Goal: Task Accomplishment & Management: Complete application form

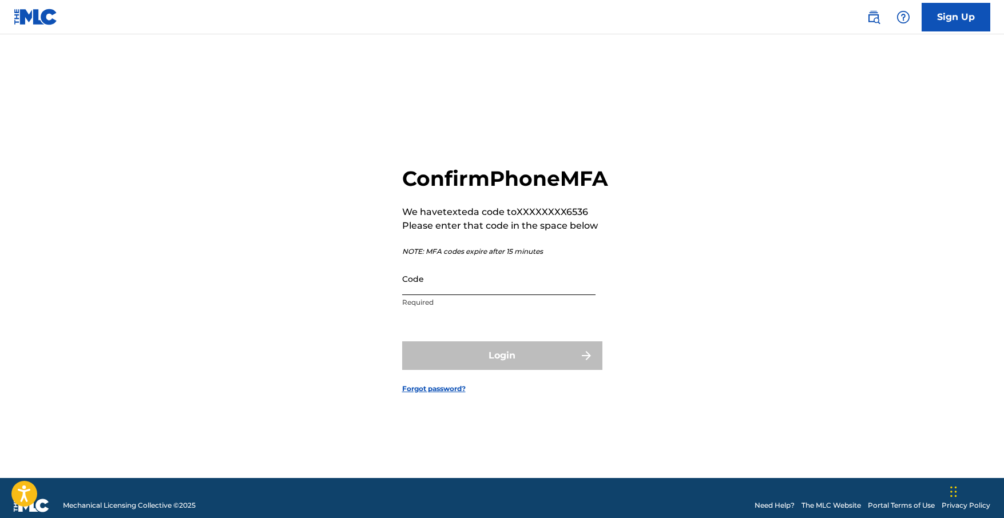
click at [432, 295] on input "Code" at bounding box center [498, 279] width 193 height 33
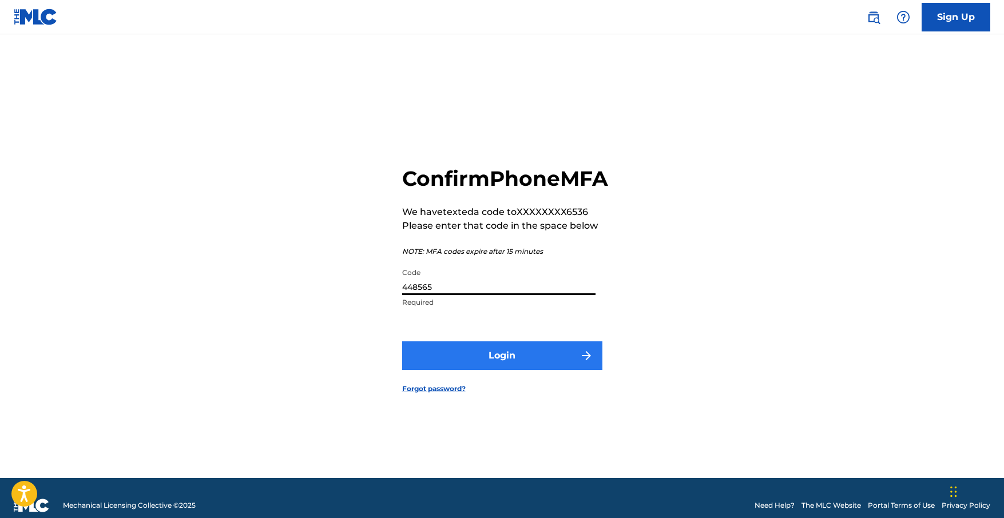
type input "448565"
click at [495, 363] on button "Login" at bounding box center [502, 355] width 200 height 29
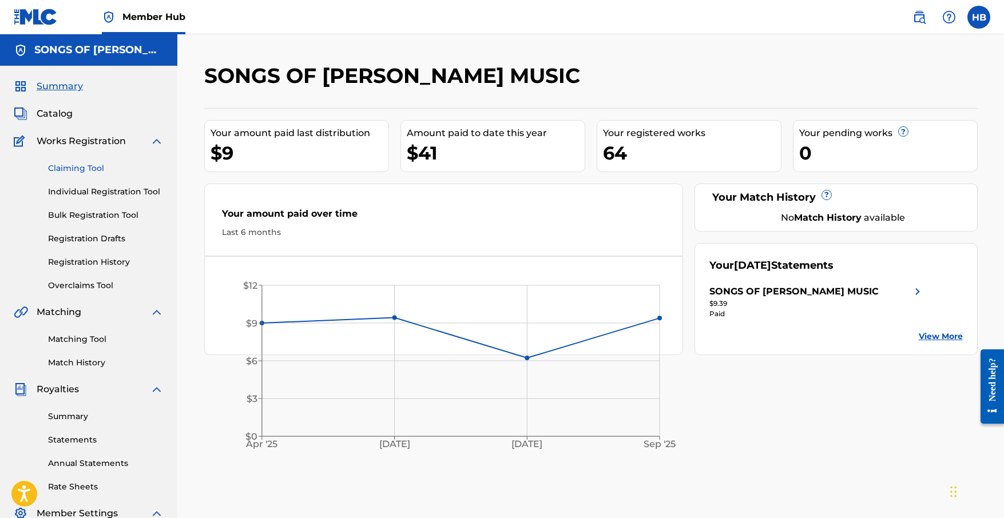
click at [82, 166] on link "Claiming Tool" at bounding box center [106, 168] width 116 height 12
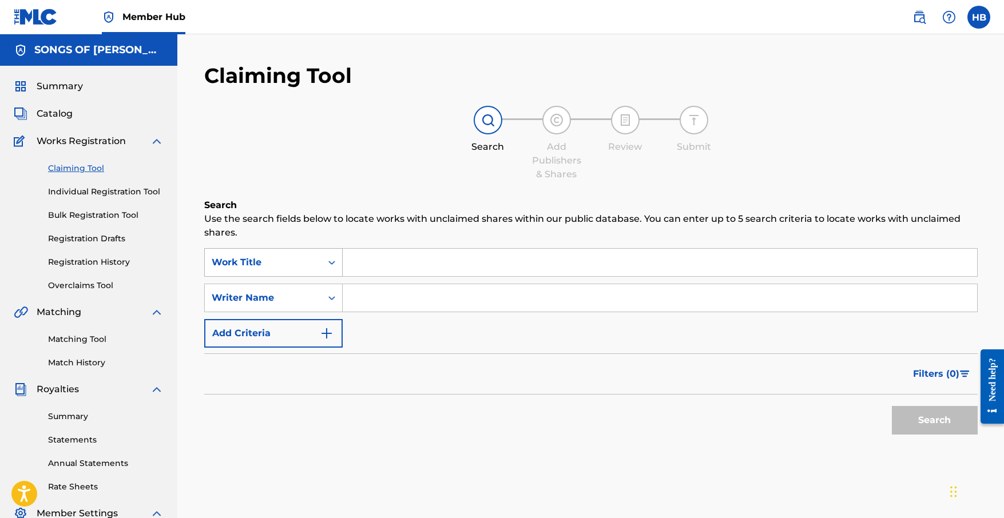
click at [332, 268] on div "Search Form" at bounding box center [331, 262] width 21 height 21
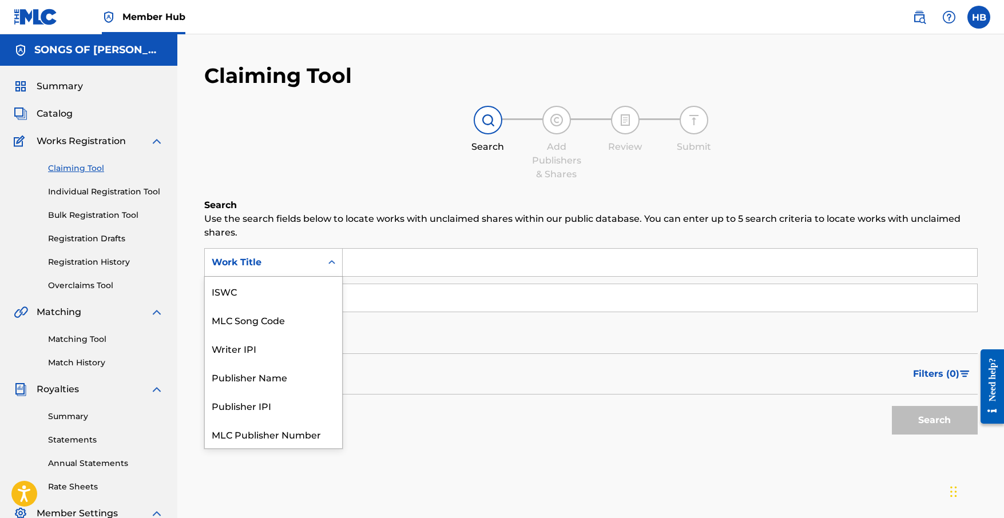
scroll to position [29, 0]
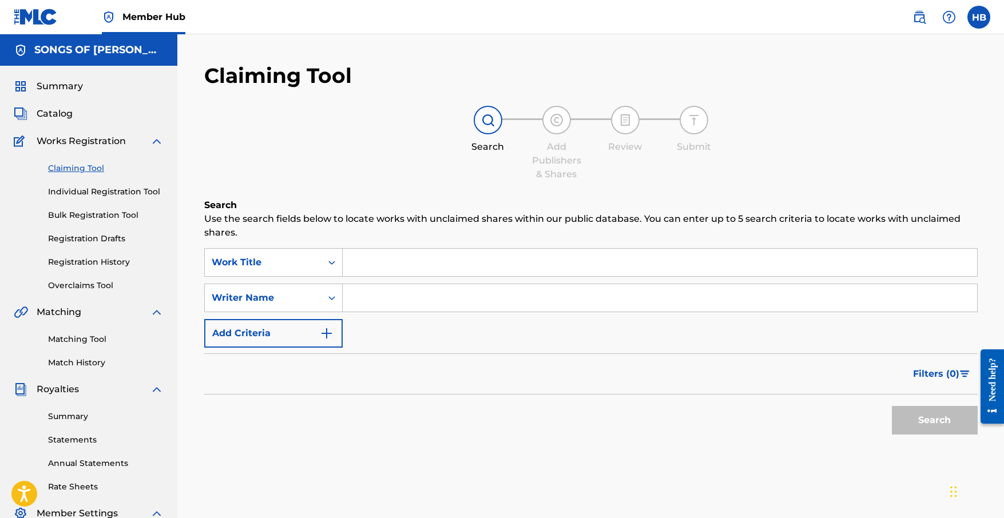
click at [332, 268] on div "Search Form" at bounding box center [331, 262] width 21 height 21
click at [376, 266] on input "Search Form" at bounding box center [660, 262] width 634 height 27
type input "Song For [PERSON_NAME]"
click at [365, 298] on input "Search Form" at bounding box center [660, 297] width 634 height 27
type input "[PERSON_NAME]"
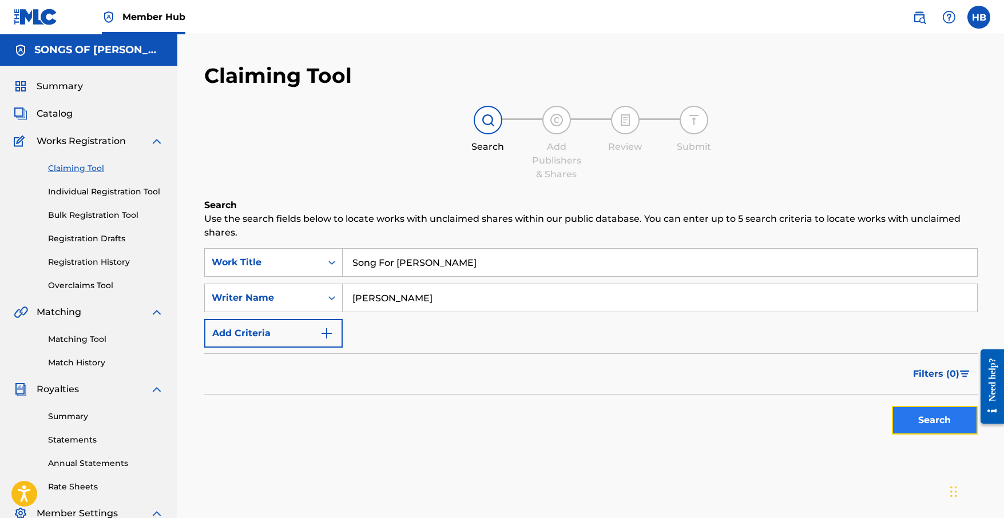
click at [916, 422] on button "Search" at bounding box center [935, 420] width 86 height 29
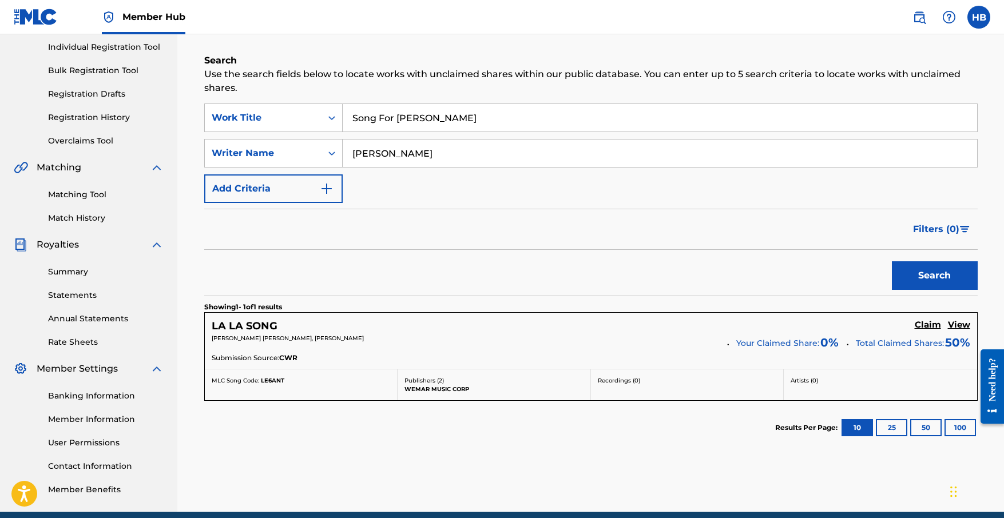
scroll to position [148, 0]
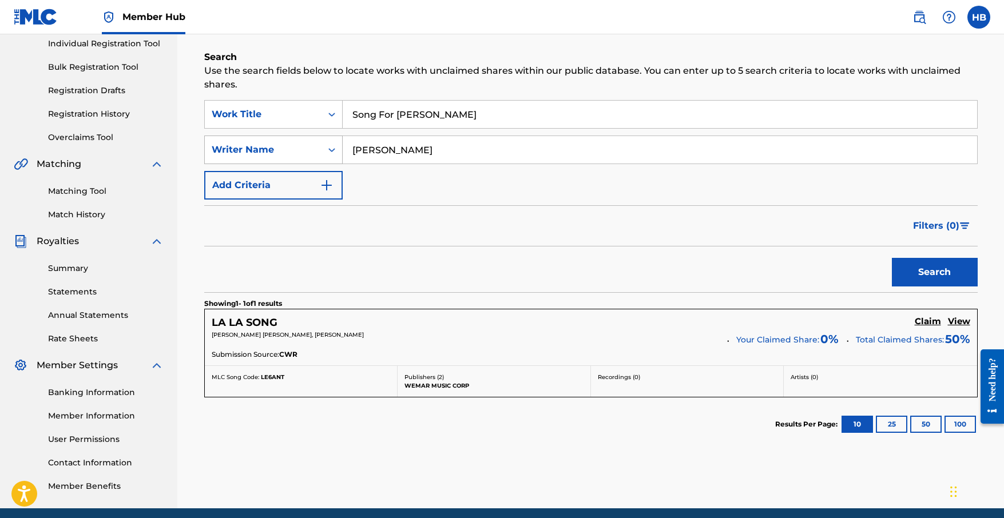
drag, startPoint x: 385, startPoint y: 150, endPoint x: 335, endPoint y: 152, distance: 50.4
click at [335, 152] on div "SearchWithCriteriaa7f0d10f-897d-440e-90e3-bd00ab48b15f Writer Name [PERSON_NAME]" at bounding box center [590, 150] width 773 height 29
drag, startPoint x: 391, startPoint y: 113, endPoint x: 404, endPoint y: 113, distance: 13.7
click at [317, 110] on div "SearchWithCriteria68438605-0d74-4e6e-b5d8-fd05c71d05b3 Work Title Song For [PER…" at bounding box center [590, 114] width 773 height 29
click at [421, 117] on input "Song For [PERSON_NAME]" at bounding box center [660, 114] width 634 height 27
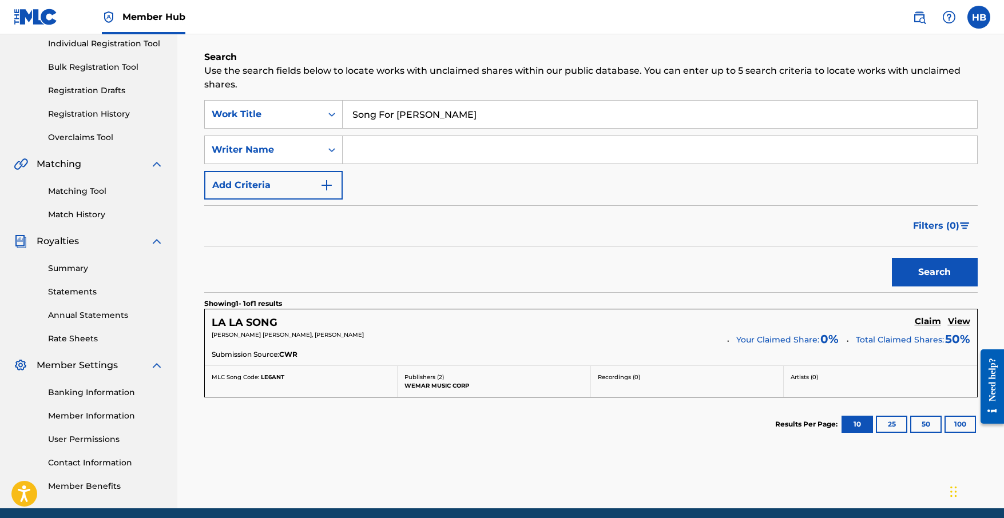
click at [467, 117] on input "Song For [PERSON_NAME]" at bounding box center [660, 114] width 634 height 27
type input "Song For [PERSON_NAME]"
click at [924, 276] on button "Search" at bounding box center [935, 272] width 86 height 29
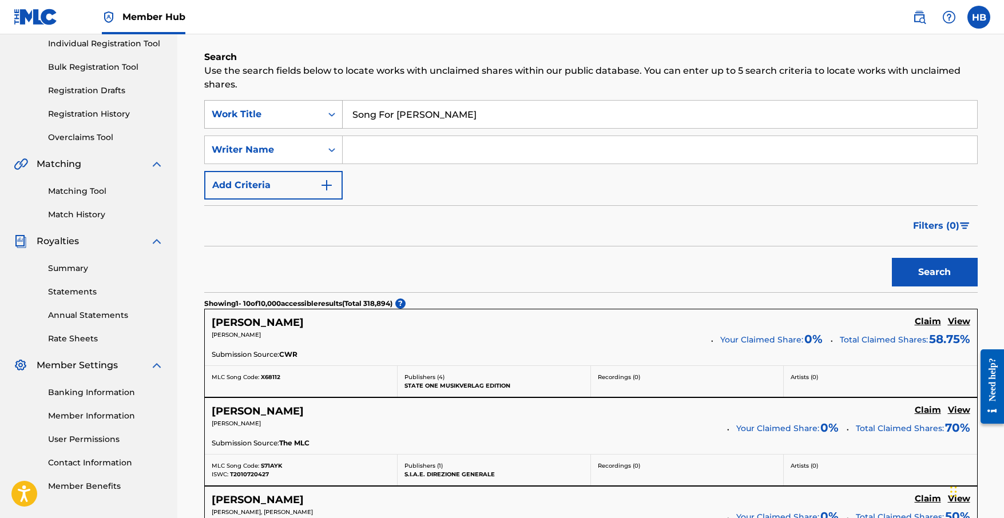
drag, startPoint x: 452, startPoint y: 114, endPoint x: 335, endPoint y: 112, distance: 116.7
click at [335, 112] on div "SearchWithCriteria68438605-0d74-4e6e-b5d8-fd05c71d05b3 Work Title Song For [PER…" at bounding box center [590, 114] width 773 height 29
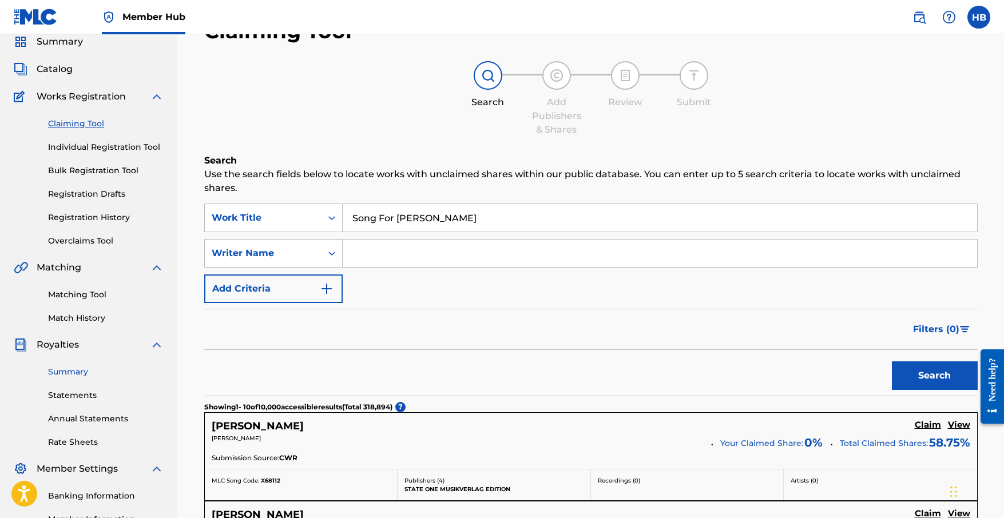
scroll to position [28, 0]
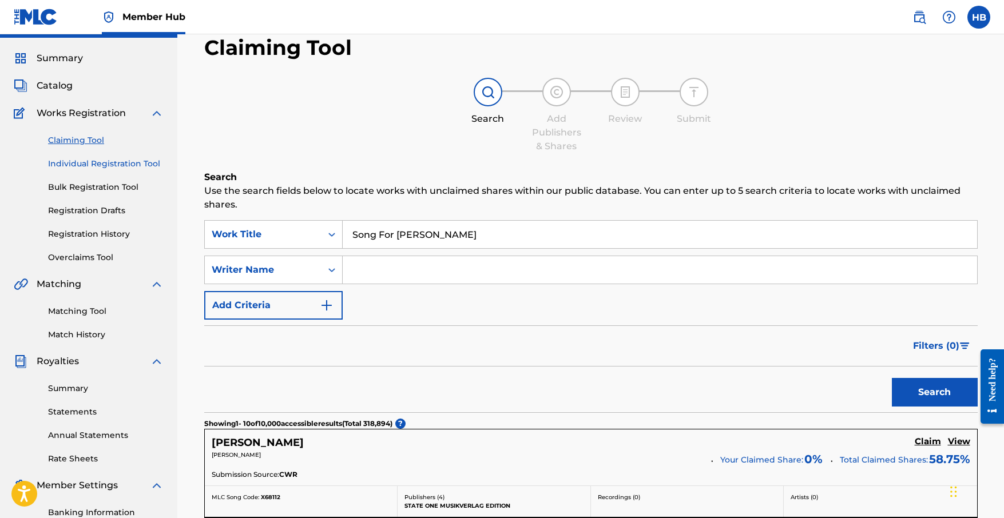
click at [140, 162] on link "Individual Registration Tool" at bounding box center [106, 164] width 116 height 12
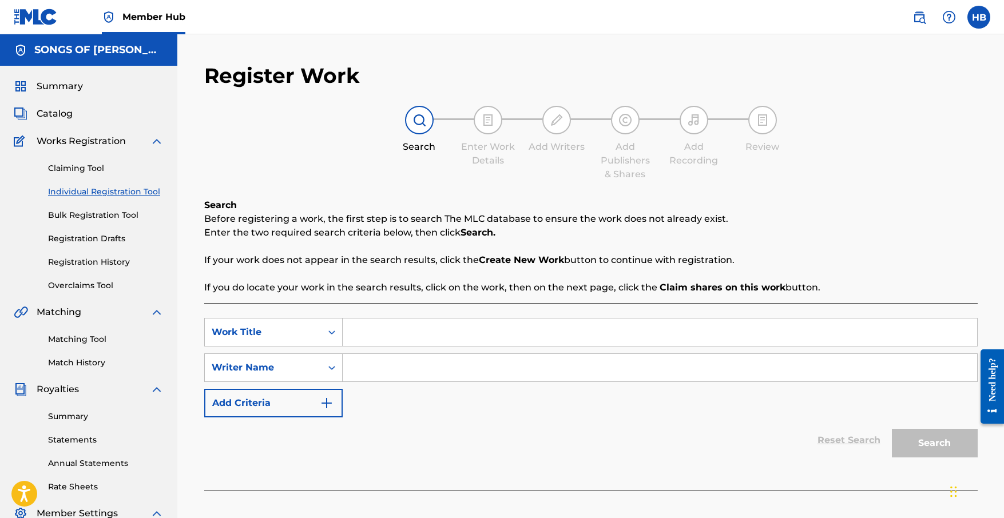
click at [361, 330] on input "Search Form" at bounding box center [660, 332] width 634 height 27
paste input "Song For [PERSON_NAME]"
type input "Song For [PERSON_NAME]"
click at [405, 368] on input "Search Form" at bounding box center [660, 367] width 634 height 27
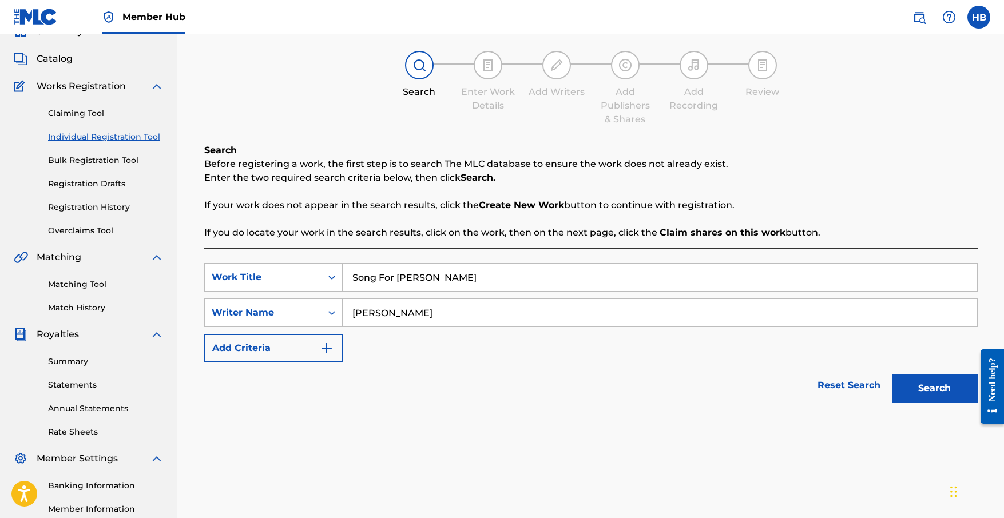
scroll to position [54, 0]
type input "[PERSON_NAME]"
click at [113, 184] on link "Registration Drafts" at bounding box center [106, 185] width 116 height 12
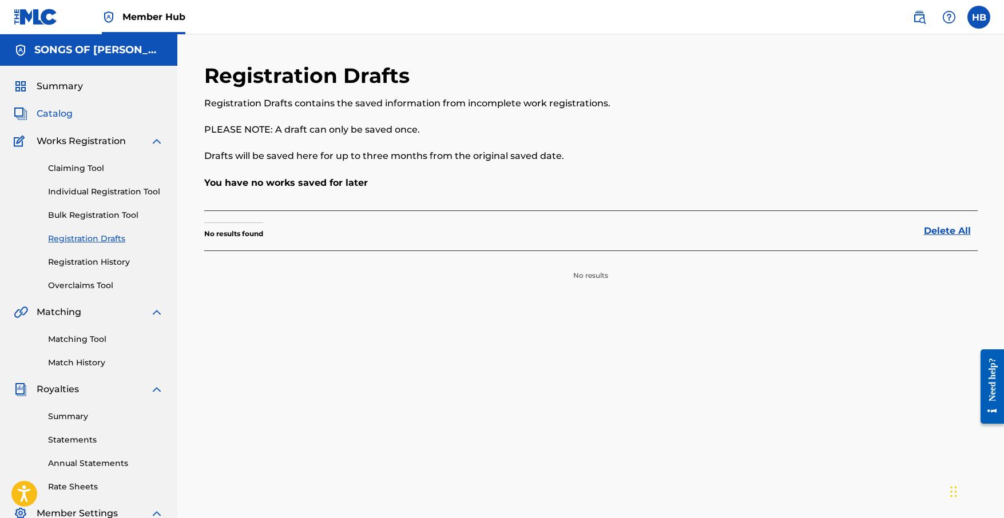
click at [56, 115] on span "Catalog" at bounding box center [55, 114] width 36 height 14
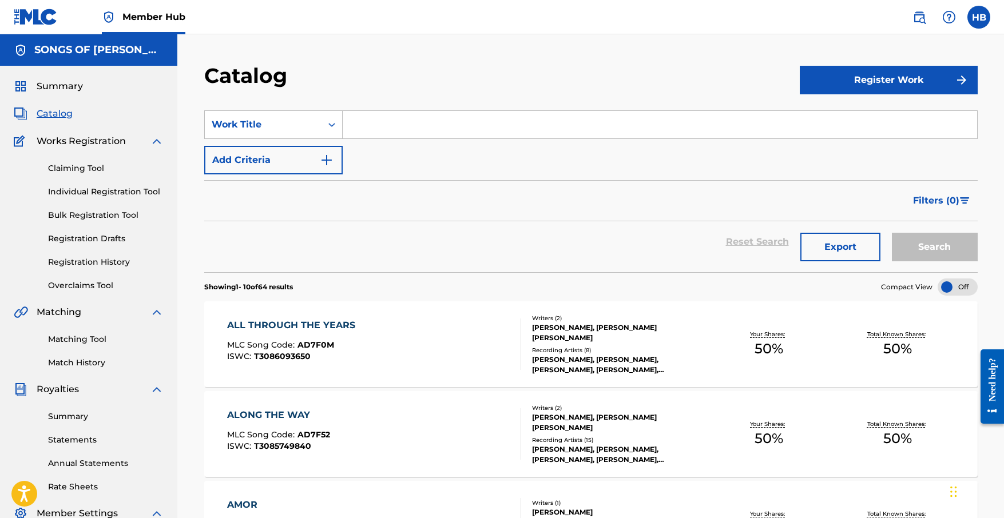
click at [372, 130] on input "Search Form" at bounding box center [660, 124] width 634 height 27
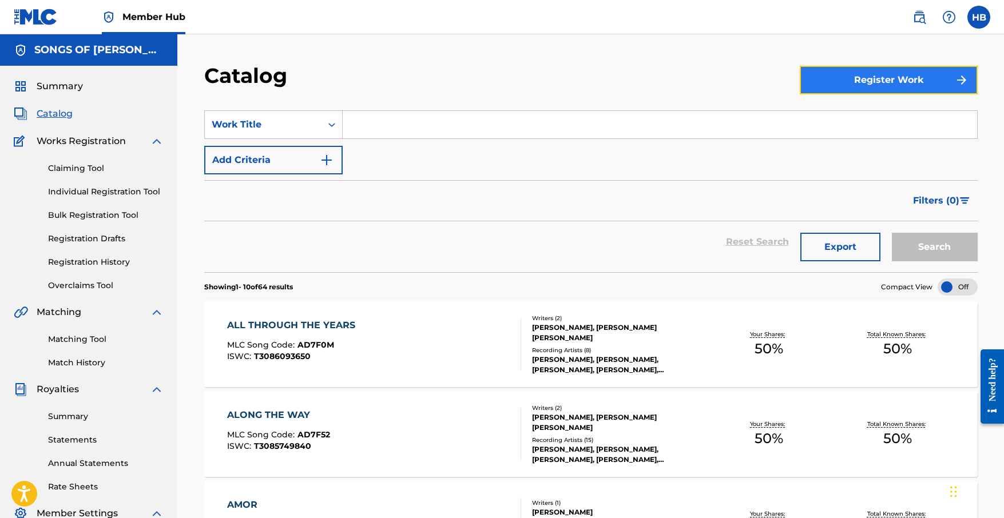
click at [854, 85] on button "Register Work" at bounding box center [889, 80] width 178 height 29
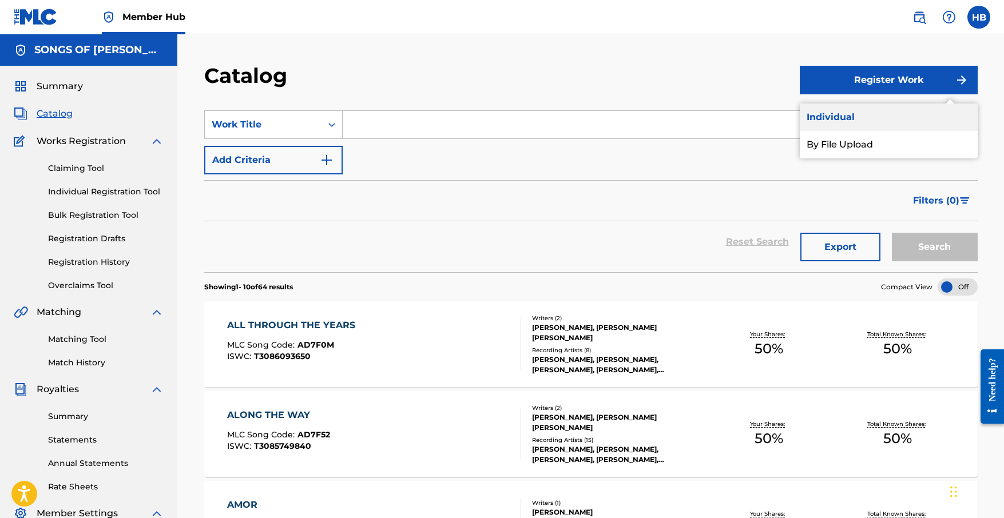
click at [855, 113] on link "Individual" at bounding box center [889, 117] width 178 height 27
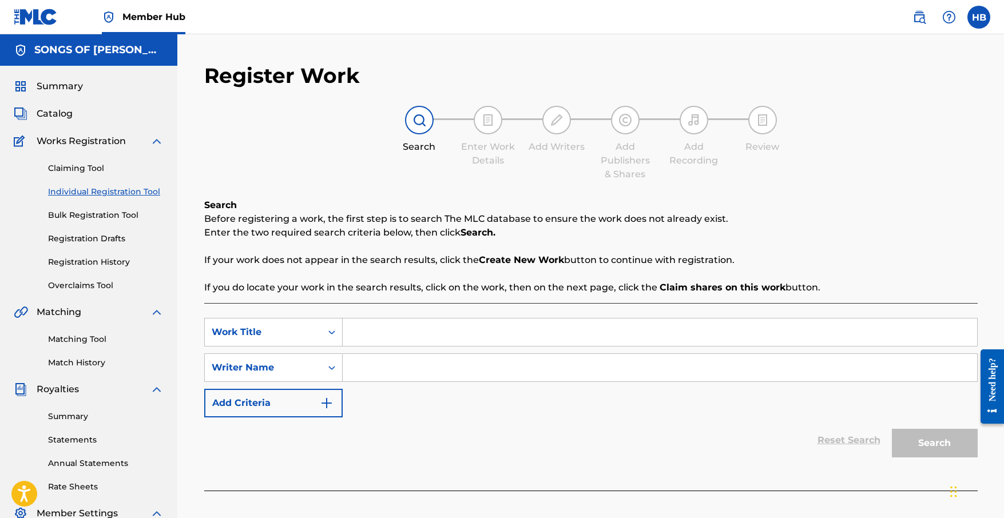
click at [431, 330] on input "Search Form" at bounding box center [660, 332] width 634 height 27
paste input "Song For [PERSON_NAME]"
type input "Song For [PERSON_NAME]"
click at [407, 364] on input "Search Form" at bounding box center [660, 367] width 634 height 27
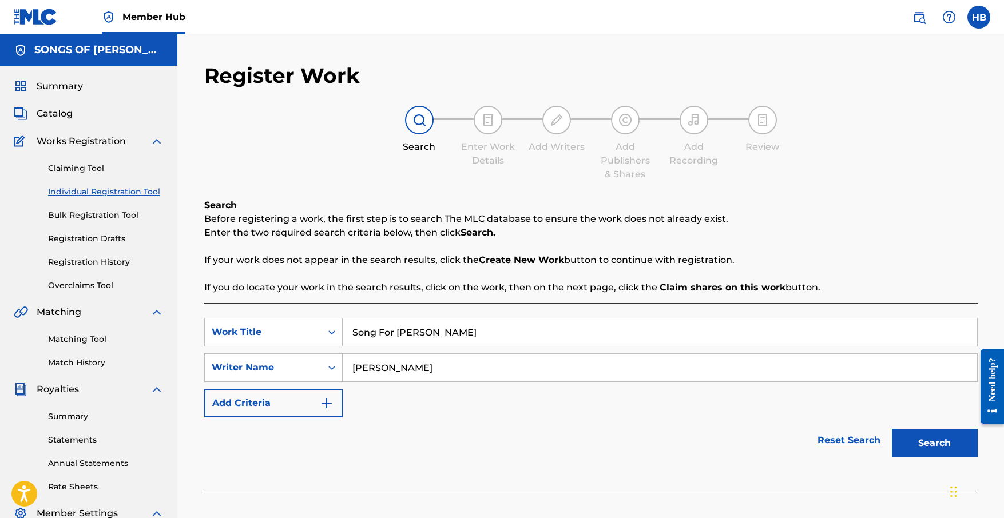
type input "[PERSON_NAME]"
click at [797, 417] on div "Reset Search Search" at bounding box center [590, 440] width 773 height 46
click at [911, 447] on button "Search" at bounding box center [935, 443] width 86 height 29
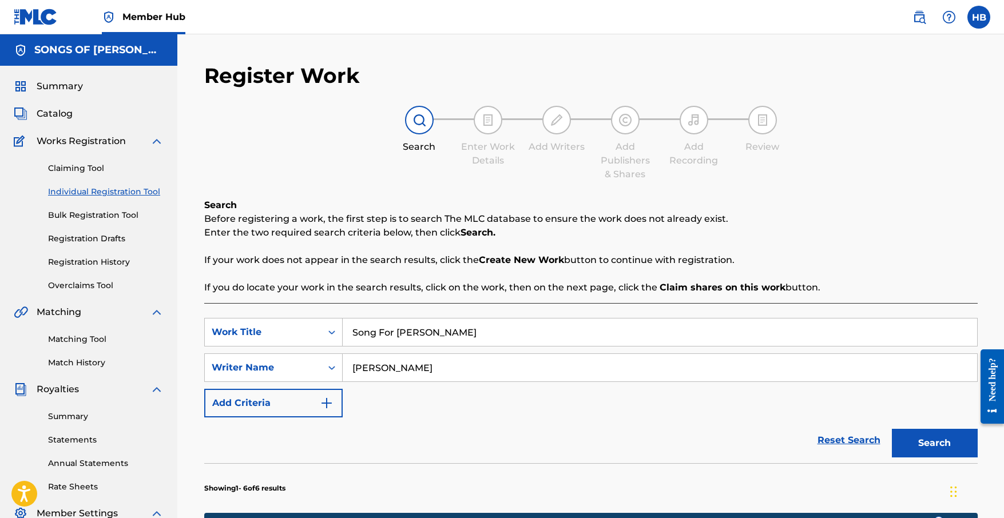
click at [112, 144] on span "Works Registration" at bounding box center [81, 141] width 89 height 14
click at [156, 142] on img at bounding box center [157, 141] width 14 height 14
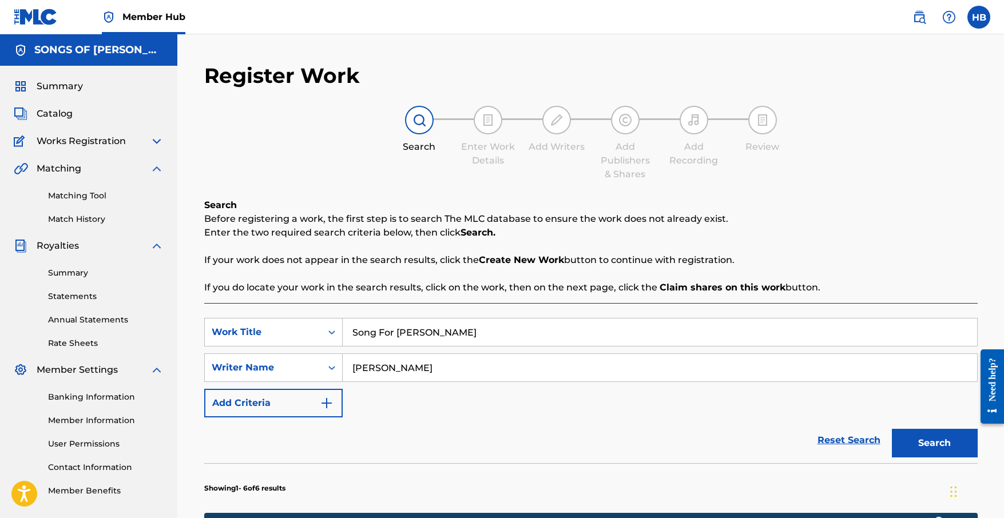
click at [154, 141] on img at bounding box center [157, 141] width 14 height 14
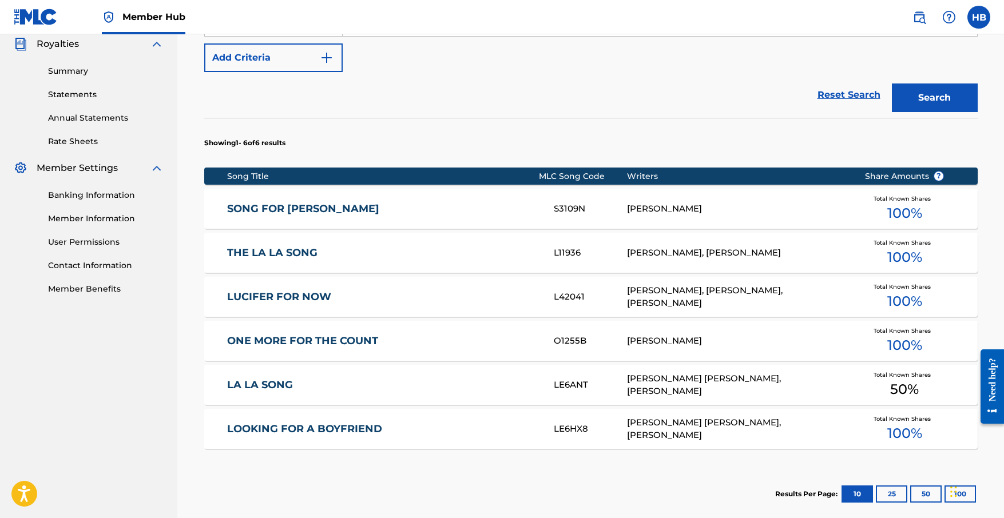
scroll to position [471, 0]
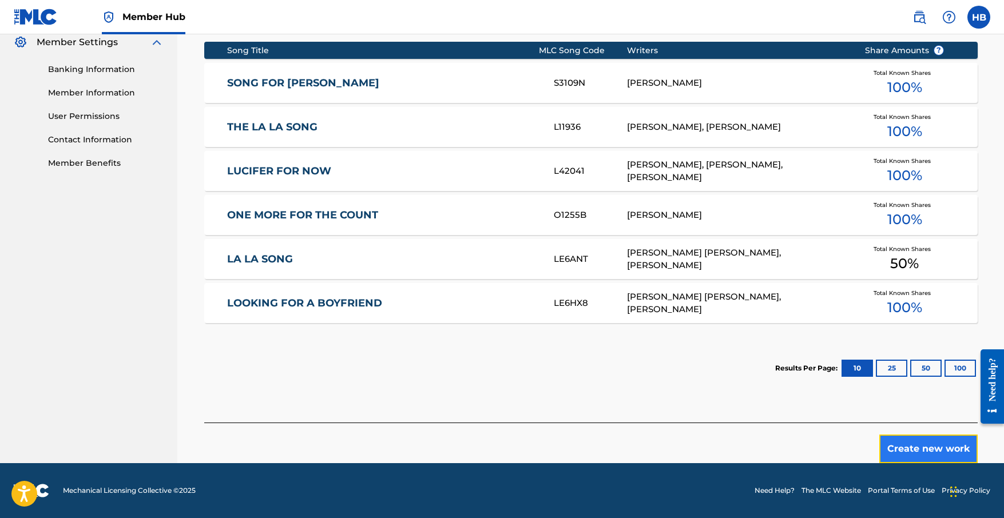
click at [912, 448] on button "Create new work" at bounding box center [928, 449] width 98 height 29
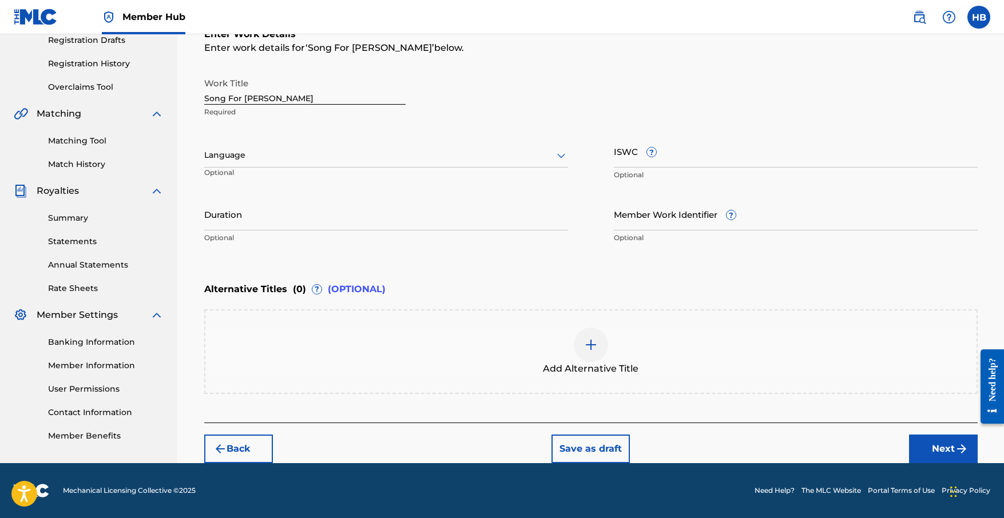
click at [560, 156] on icon at bounding box center [561, 156] width 14 height 14
click at [466, 136] on div "Language Optional" at bounding box center [386, 160] width 364 height 51
click at [369, 214] on input "Duration" at bounding box center [386, 214] width 364 height 33
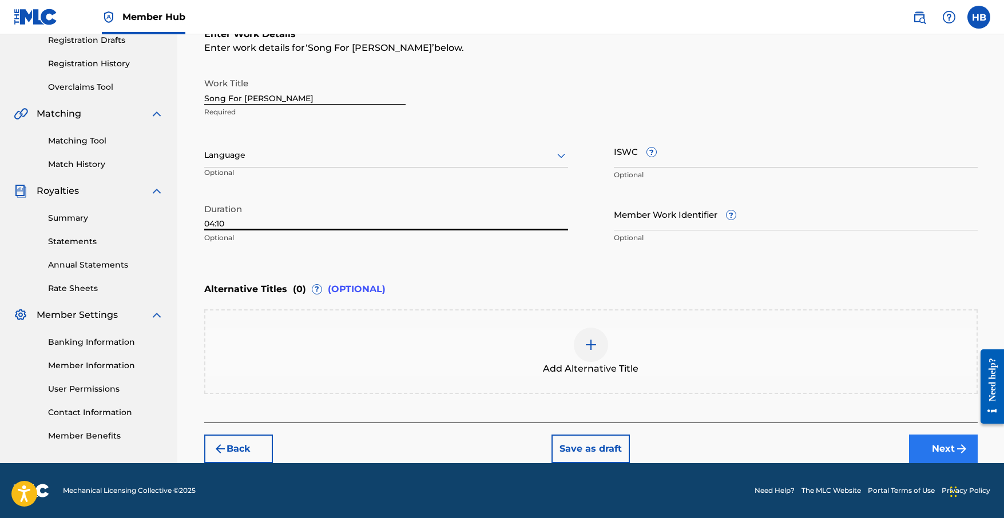
type input "04:10"
click at [930, 450] on button "Next" at bounding box center [943, 449] width 69 height 29
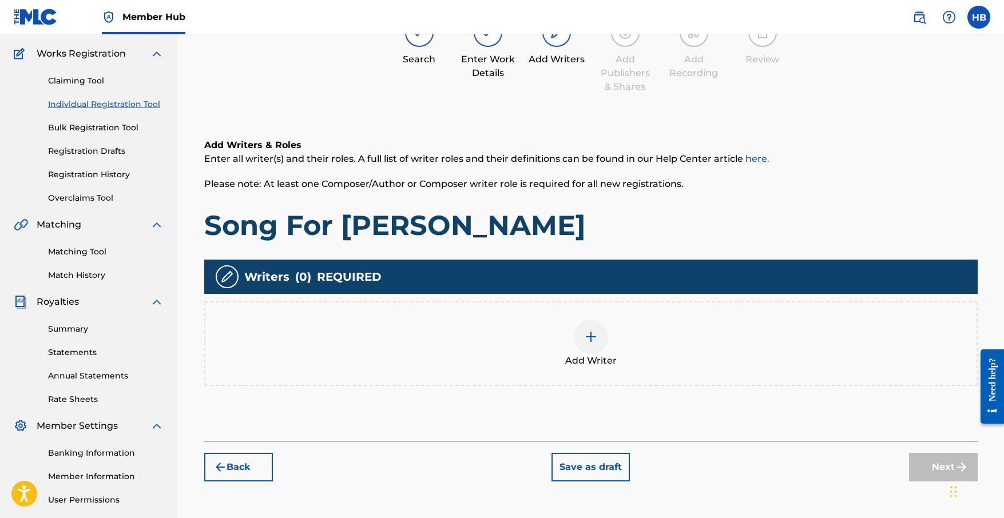
scroll to position [132, 0]
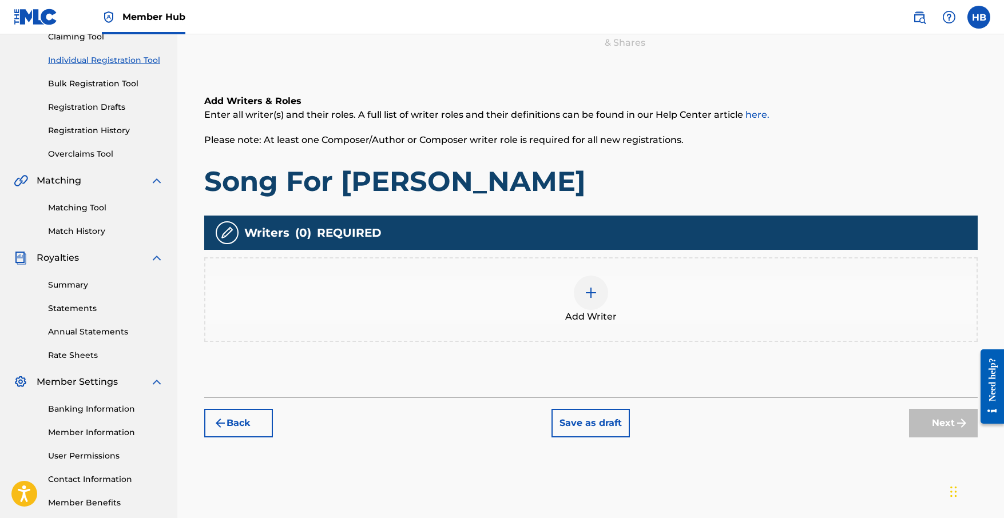
click at [602, 285] on div at bounding box center [591, 293] width 34 height 34
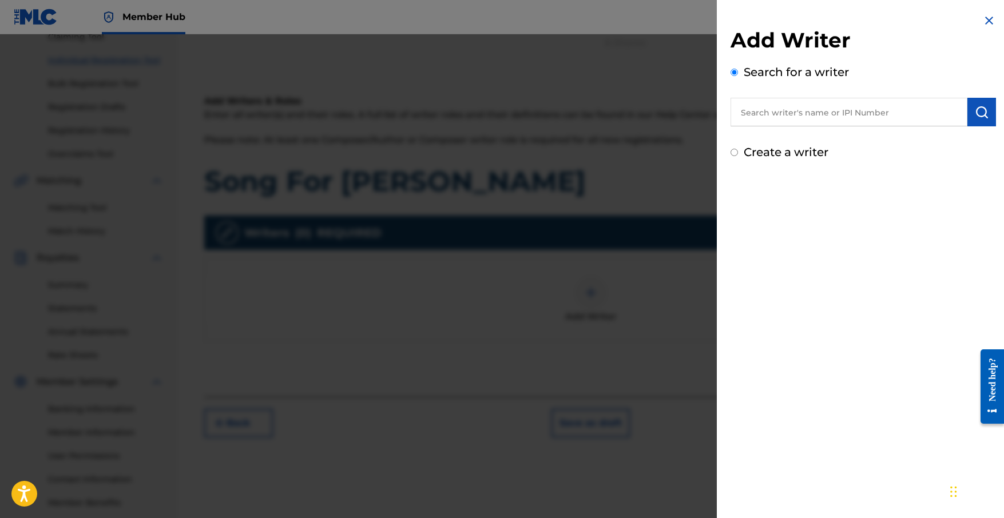
click at [805, 116] on input "text" at bounding box center [848, 112] width 237 height 29
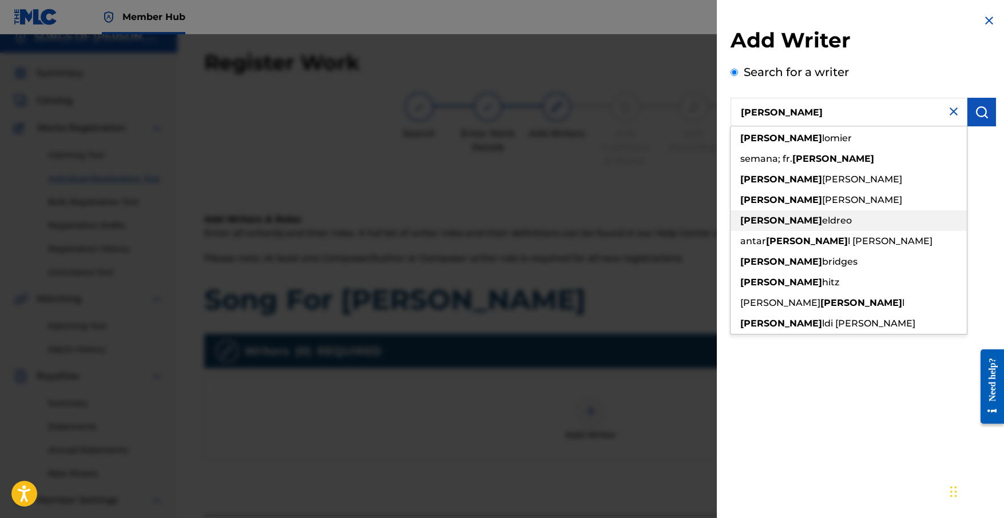
scroll to position [0, 0]
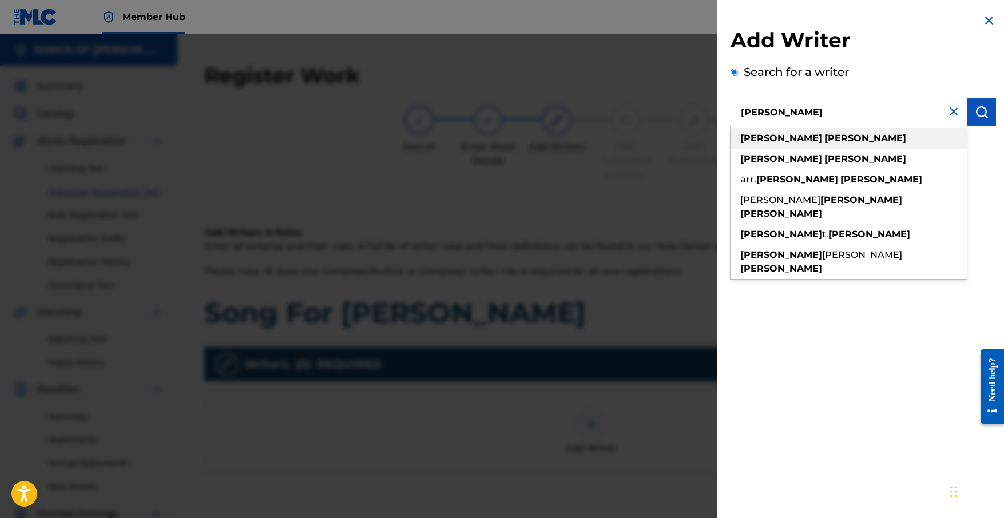
click at [800, 141] on div "[PERSON_NAME]" at bounding box center [848, 138] width 236 height 21
type input "[PERSON_NAME]"
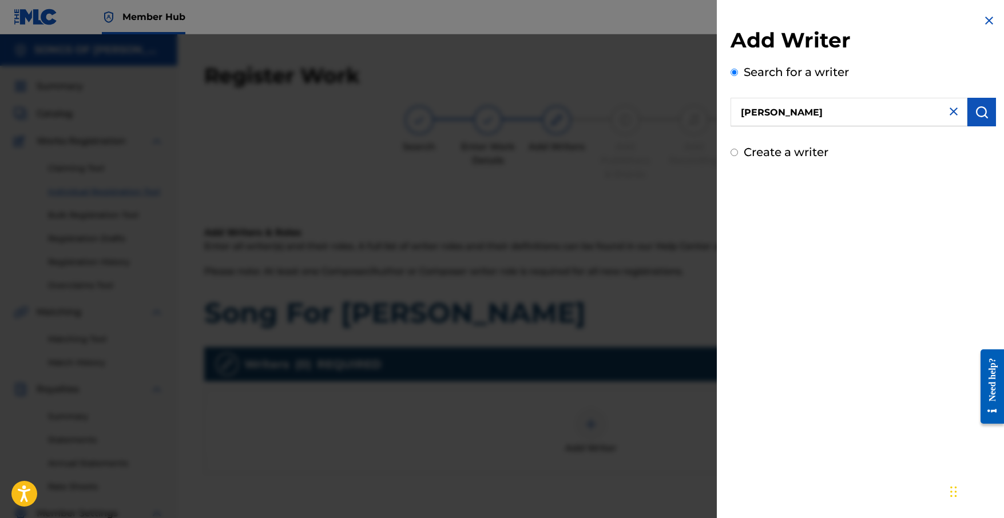
click at [818, 149] on label "Create a writer" at bounding box center [785, 152] width 85 height 14
radio input "true"
click at [738, 149] on input "Create a writer" at bounding box center [733, 152] width 7 height 7
radio input "false"
radio input "true"
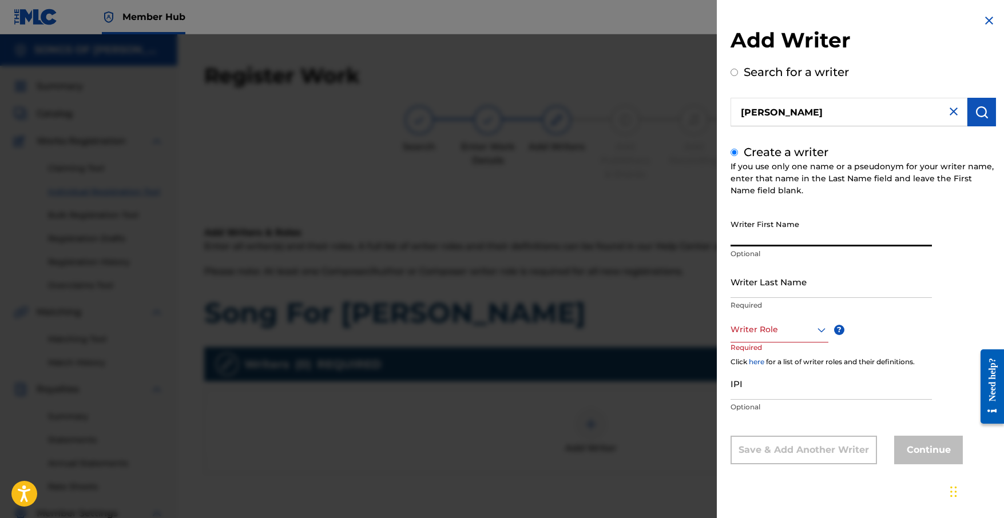
click at [804, 230] on input "Writer First Name" at bounding box center [830, 230] width 201 height 33
type input "[PERSON_NAME]"
click at [828, 282] on input "Writer Last Name" at bounding box center [830, 281] width 201 height 33
type input "[PERSON_NAME]"
click at [895, 225] on input "[PERSON_NAME]" at bounding box center [830, 230] width 201 height 33
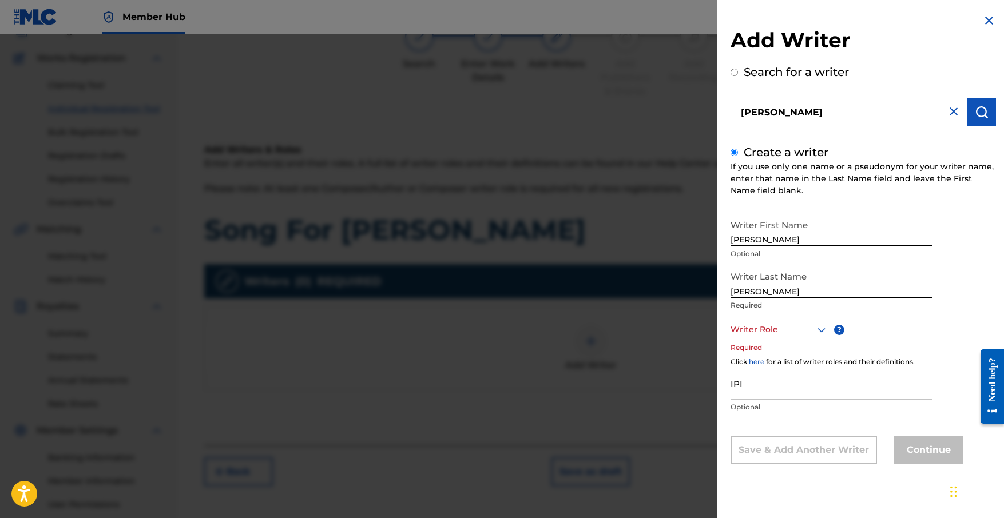
scroll to position [83, 0]
click at [823, 332] on icon at bounding box center [821, 330] width 14 height 14
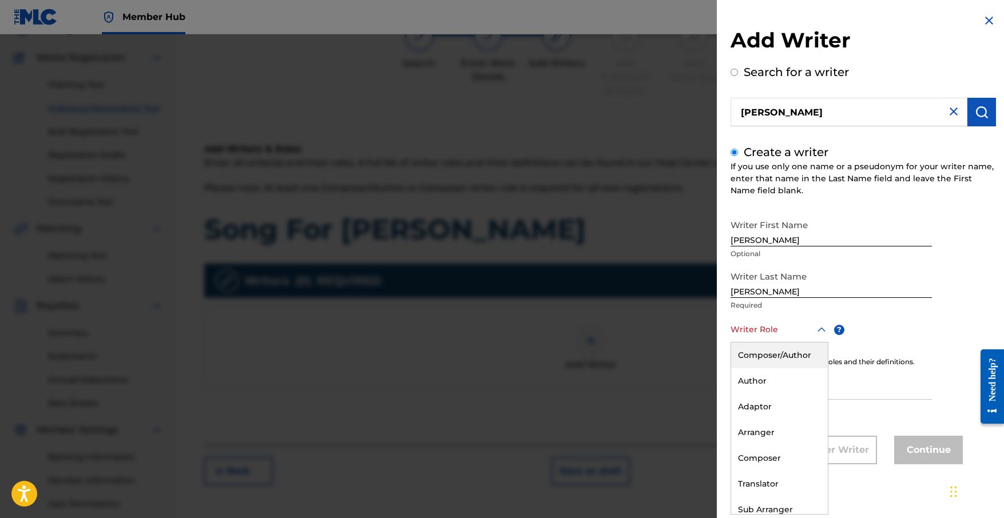
click at [805, 350] on div "Composer/Author" at bounding box center [779, 356] width 97 height 26
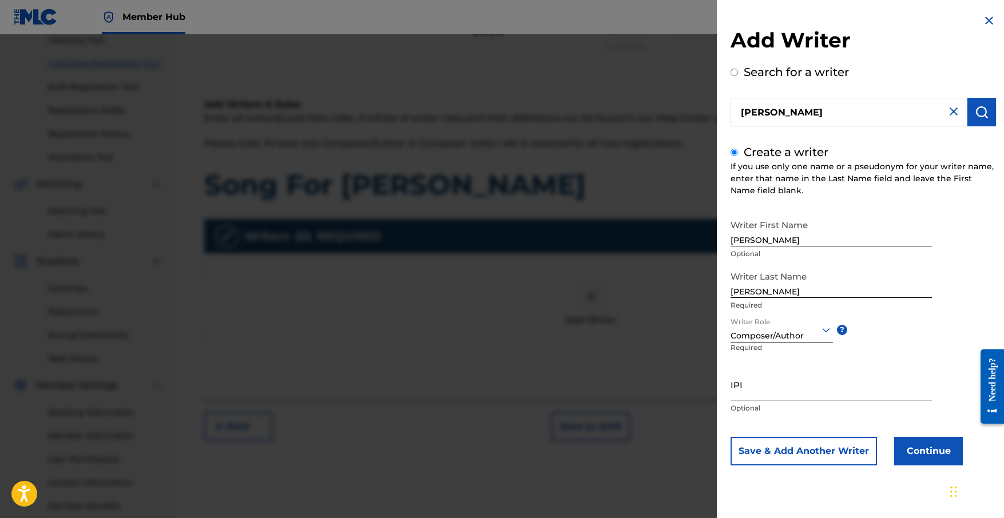
scroll to position [130, 0]
click at [932, 451] on button "Continue" at bounding box center [928, 451] width 69 height 29
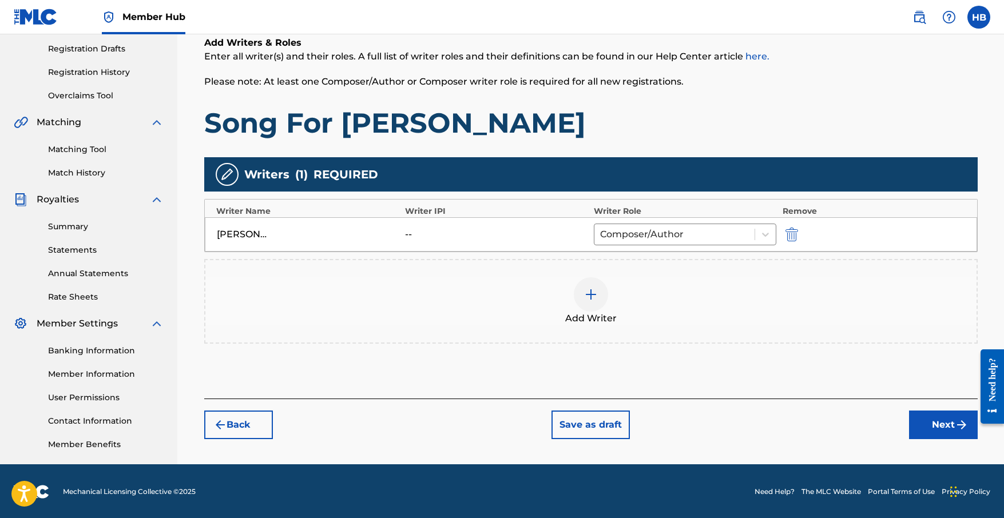
scroll to position [191, 0]
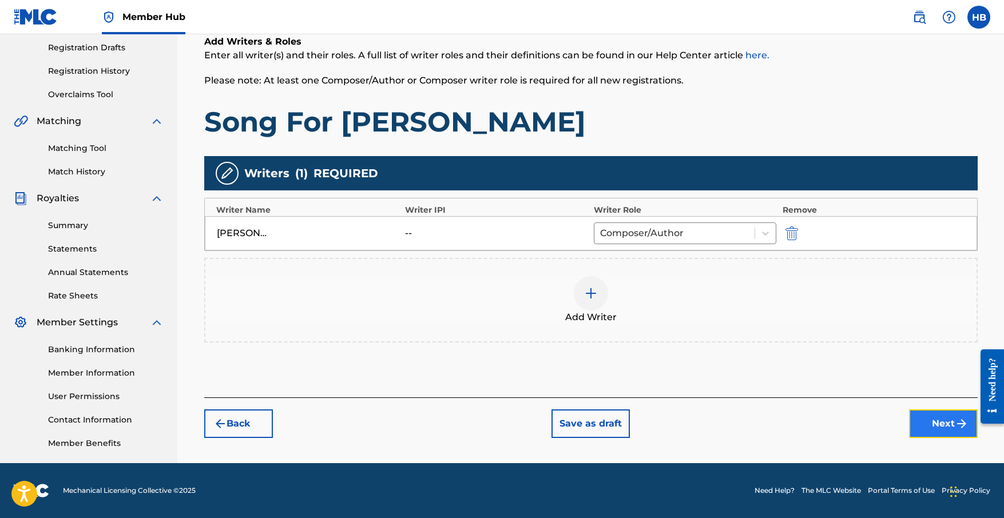
click at [930, 420] on button "Next" at bounding box center [943, 423] width 69 height 29
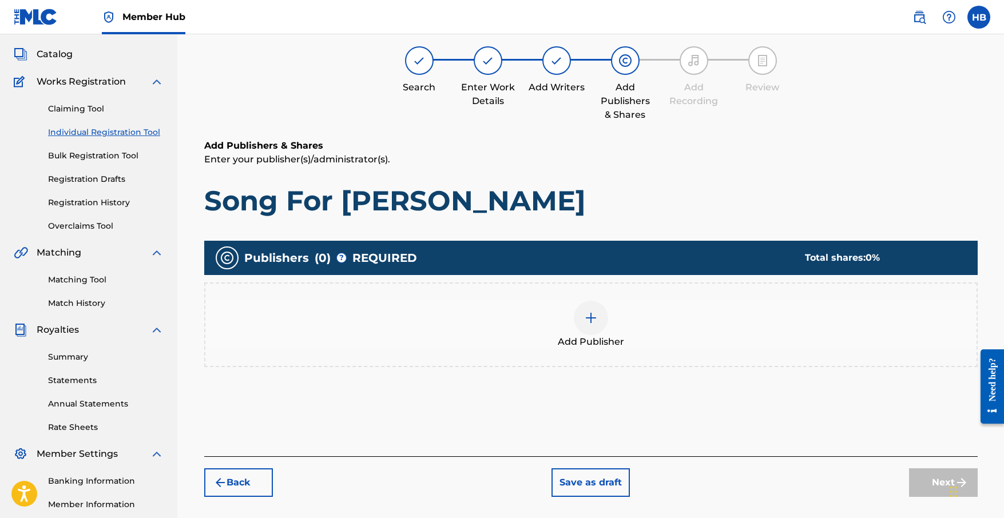
scroll to position [51, 0]
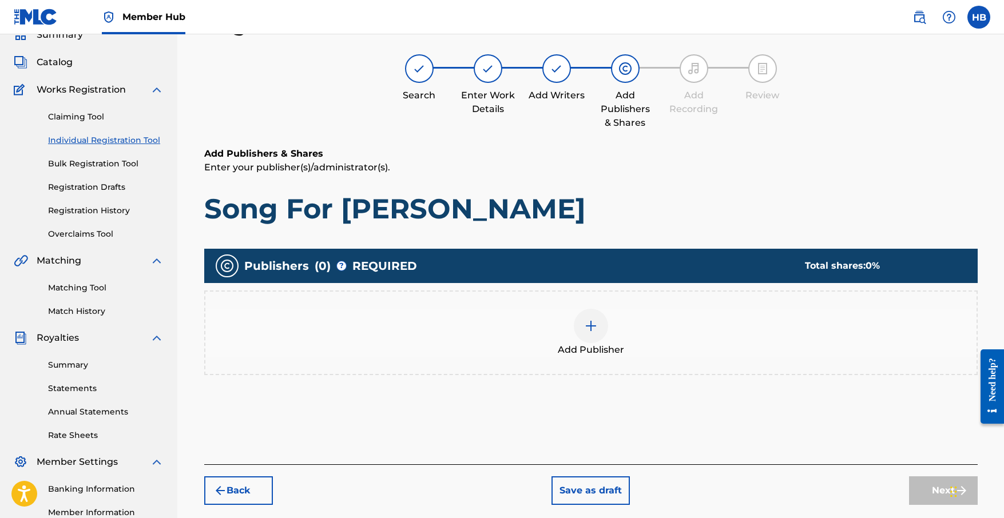
click at [584, 329] on img at bounding box center [591, 326] width 14 height 14
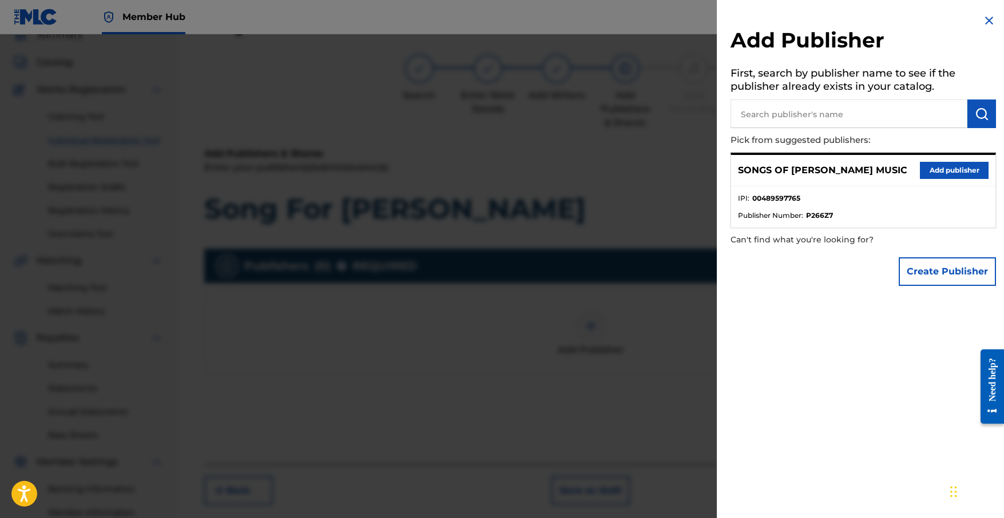
click at [798, 116] on input "text" at bounding box center [848, 114] width 237 height 29
type input "Songs"
click at [951, 168] on button "Add publisher" at bounding box center [954, 170] width 69 height 17
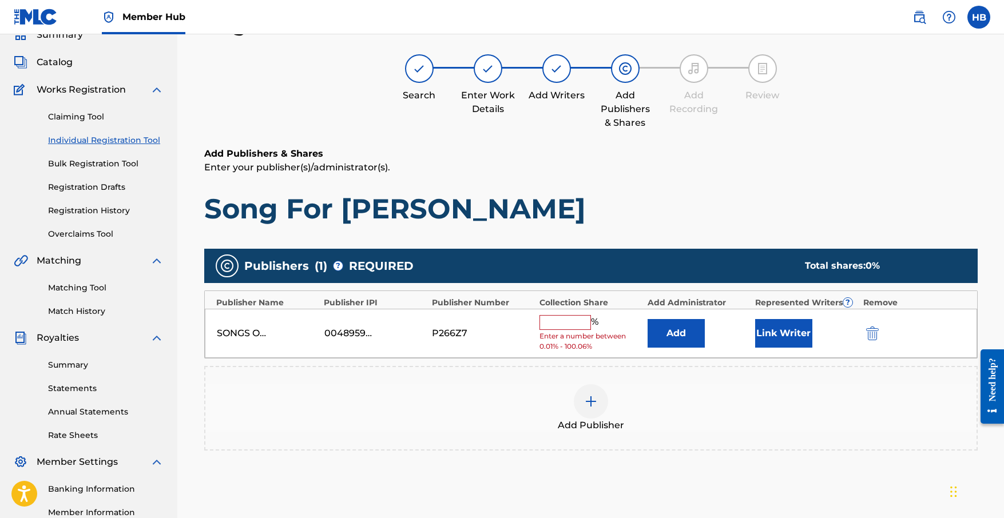
click at [562, 326] on input "text" at bounding box center [564, 322] width 51 height 15
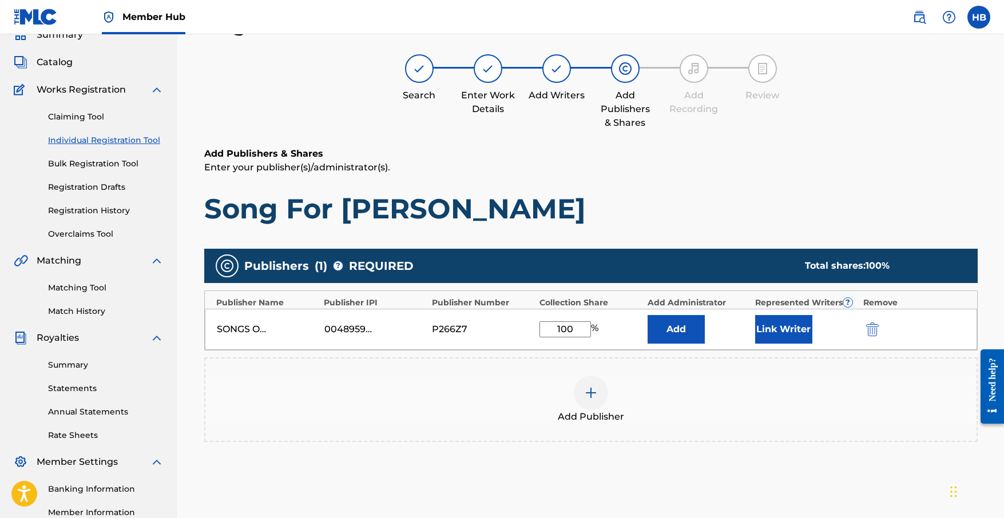
type input "100"
click at [733, 369] on div "Add Publisher" at bounding box center [590, 399] width 773 height 85
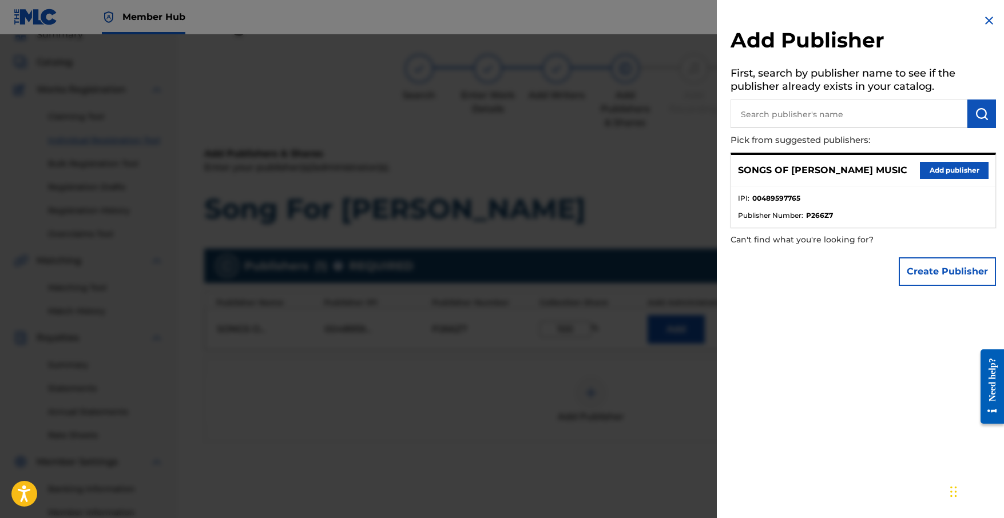
click at [641, 201] on div at bounding box center [502, 293] width 1004 height 518
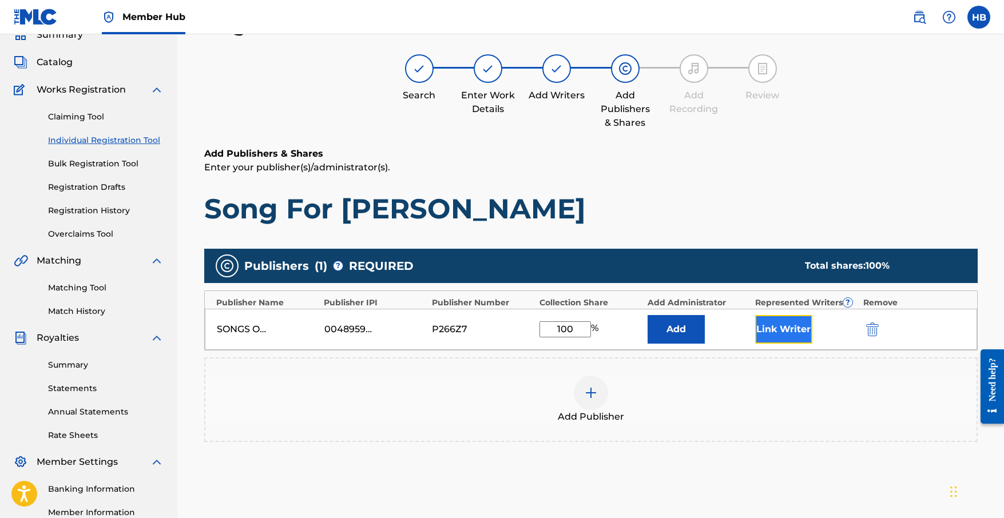
click at [793, 327] on button "Link Writer" at bounding box center [783, 329] width 57 height 29
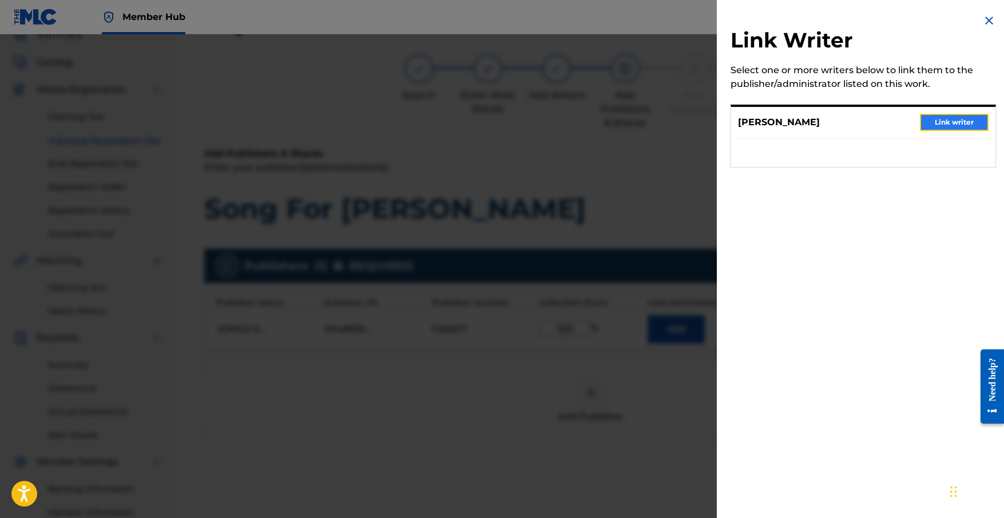
click at [940, 121] on button "Link writer" at bounding box center [954, 122] width 69 height 17
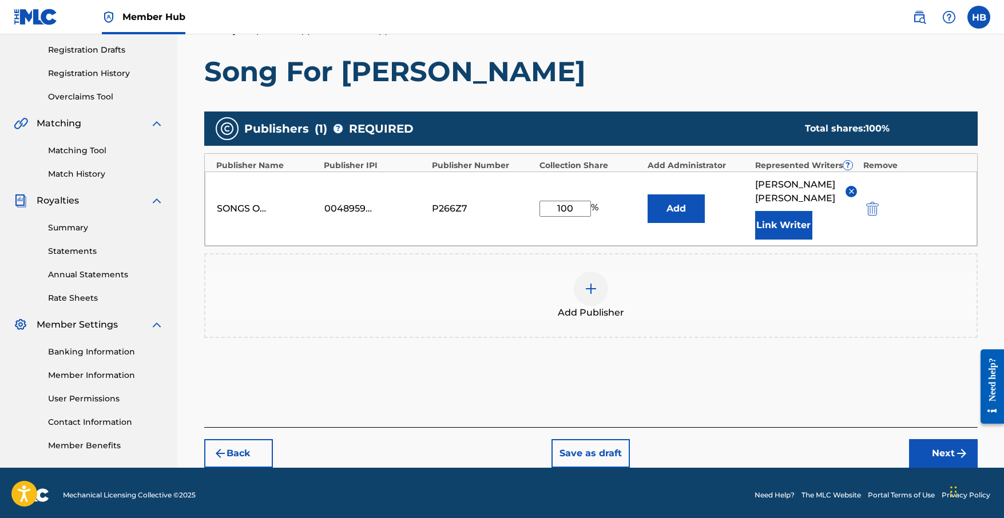
scroll to position [191, 0]
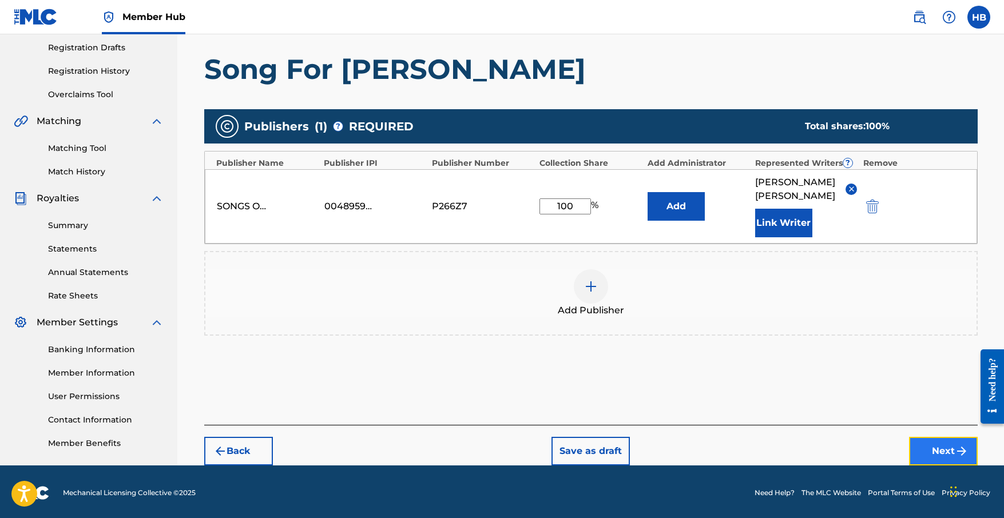
click at [924, 437] on button "Next" at bounding box center [943, 451] width 69 height 29
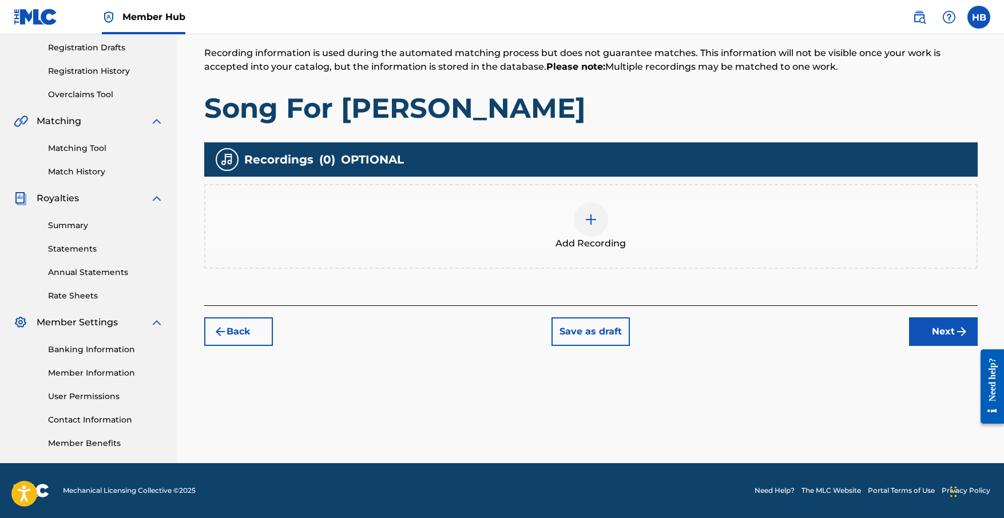
click at [599, 224] on div at bounding box center [591, 219] width 34 height 34
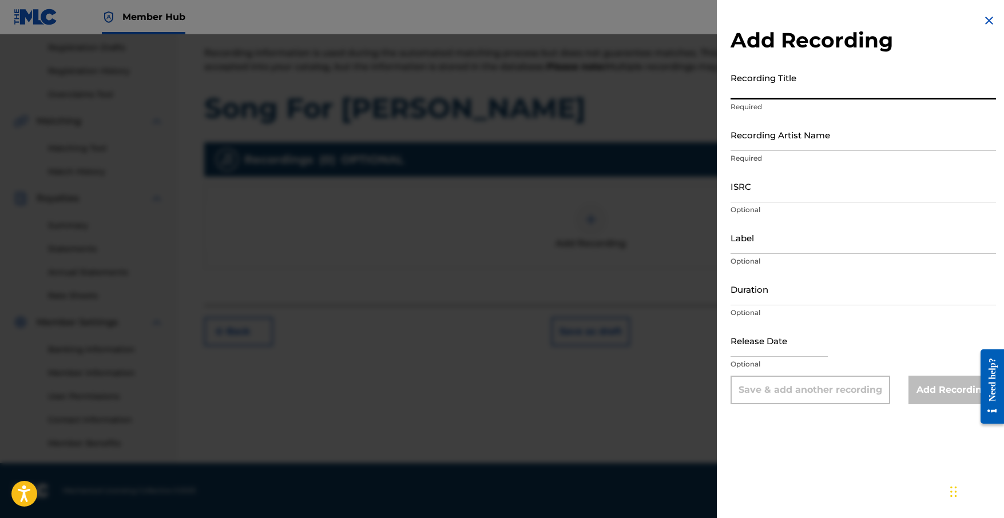
click at [834, 93] on input "Recording Title" at bounding box center [862, 83] width 265 height 33
type input "Song For [PERSON_NAME]"
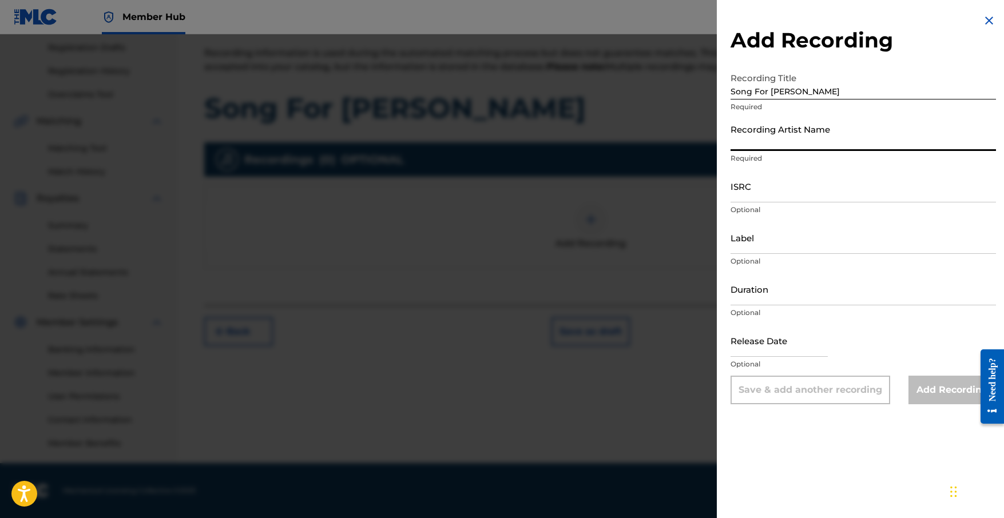
click at [845, 142] on input "Recording Artist Name" at bounding box center [862, 134] width 265 height 33
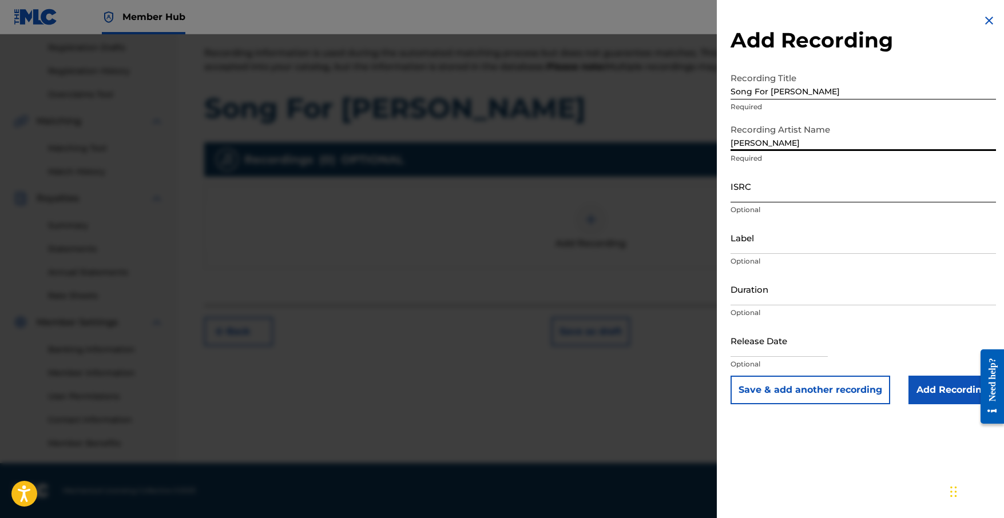
type input "[PERSON_NAME]"
click at [818, 192] on input "ISRC" at bounding box center [862, 186] width 265 height 33
type input "US6882500002"
click at [744, 234] on input "Label" at bounding box center [862, 237] width 265 height 33
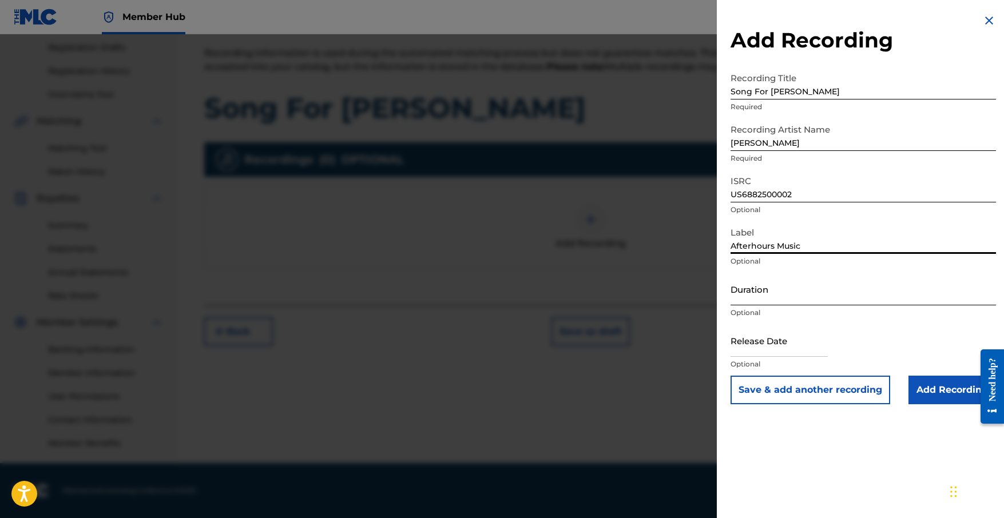
type input "Afterhours Music"
click at [798, 291] on input "Duration" at bounding box center [862, 289] width 265 height 33
click at [522, 151] on div at bounding box center [502, 293] width 1004 height 518
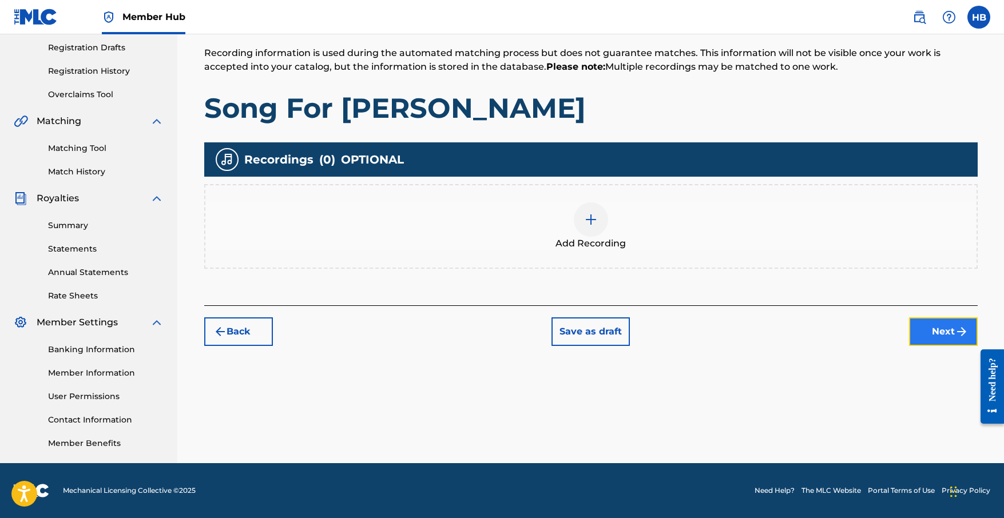
click at [947, 336] on button "Next" at bounding box center [943, 331] width 69 height 29
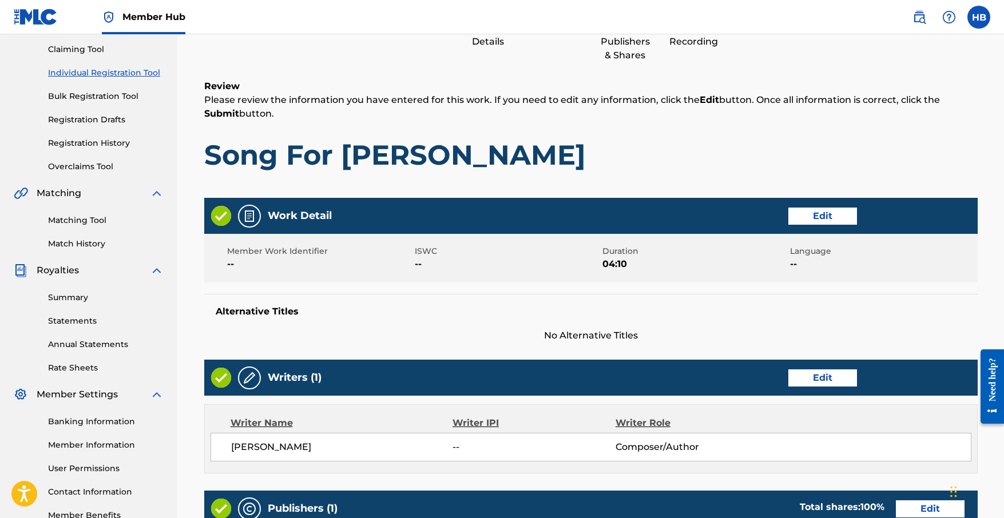
scroll to position [193, 0]
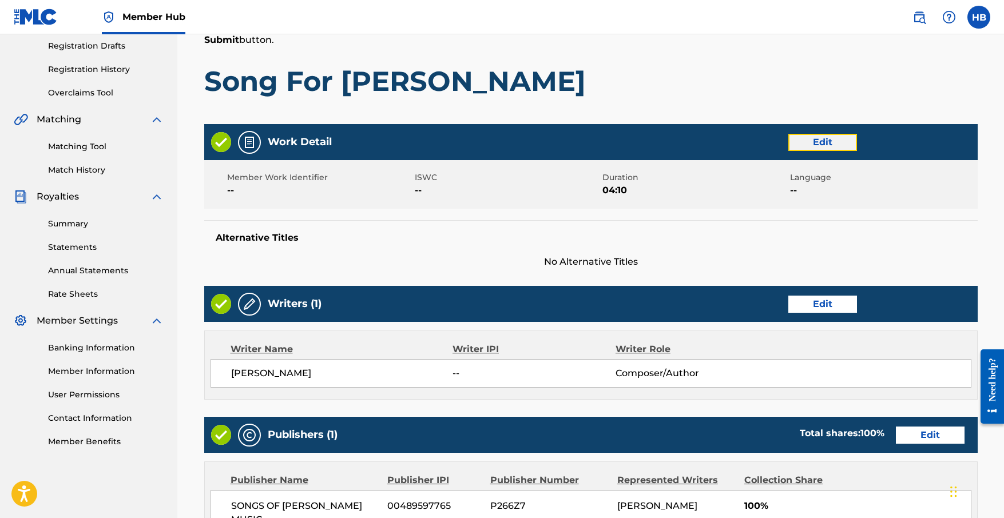
click at [827, 139] on button "Edit" at bounding box center [822, 142] width 69 height 17
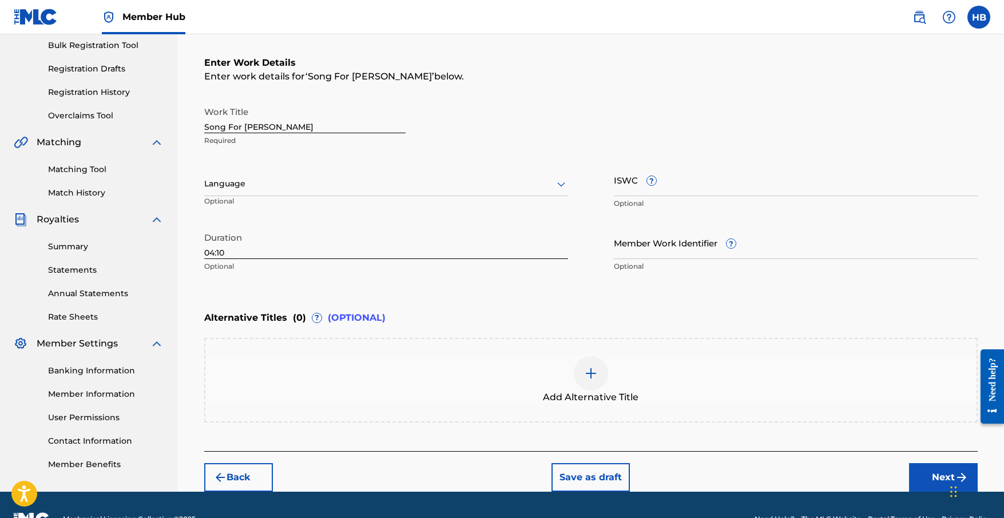
scroll to position [198, 0]
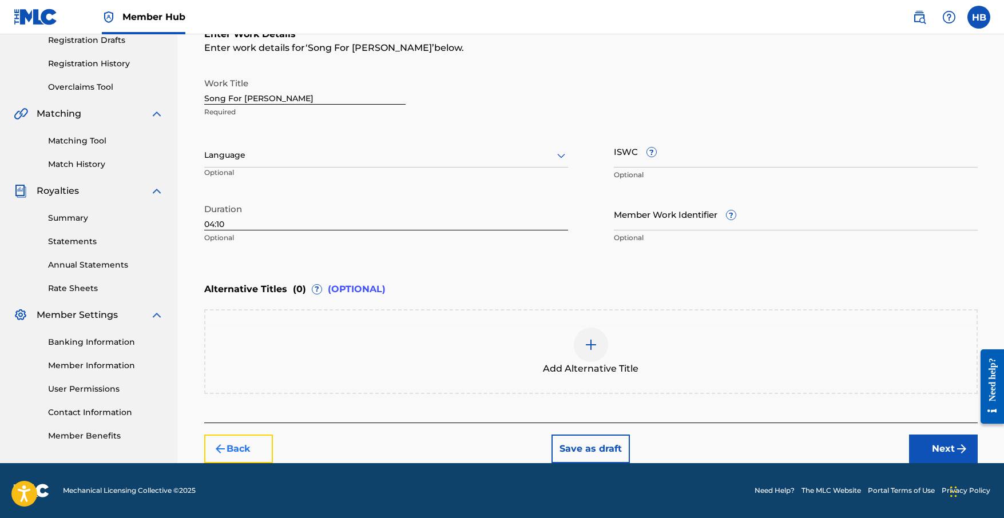
click at [269, 452] on button "Back" at bounding box center [238, 449] width 69 height 29
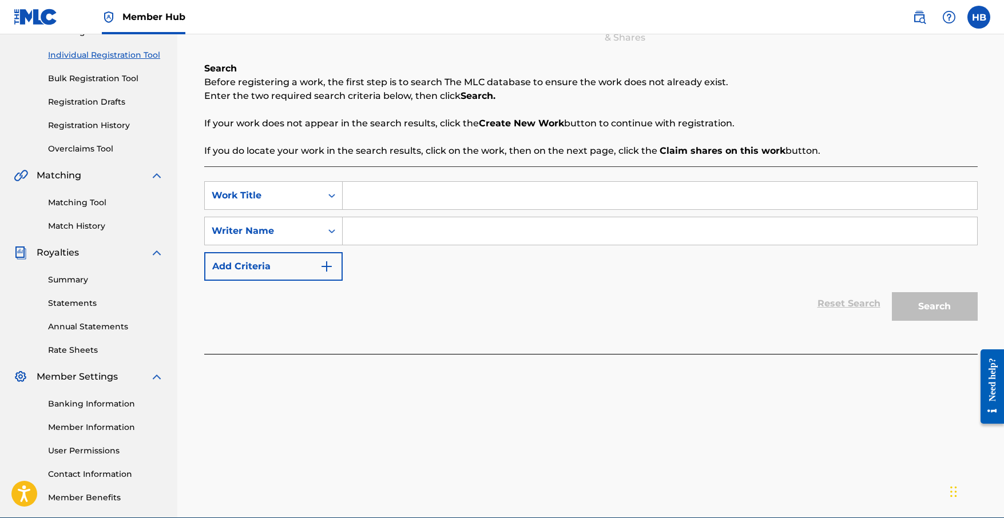
scroll to position [191, 0]
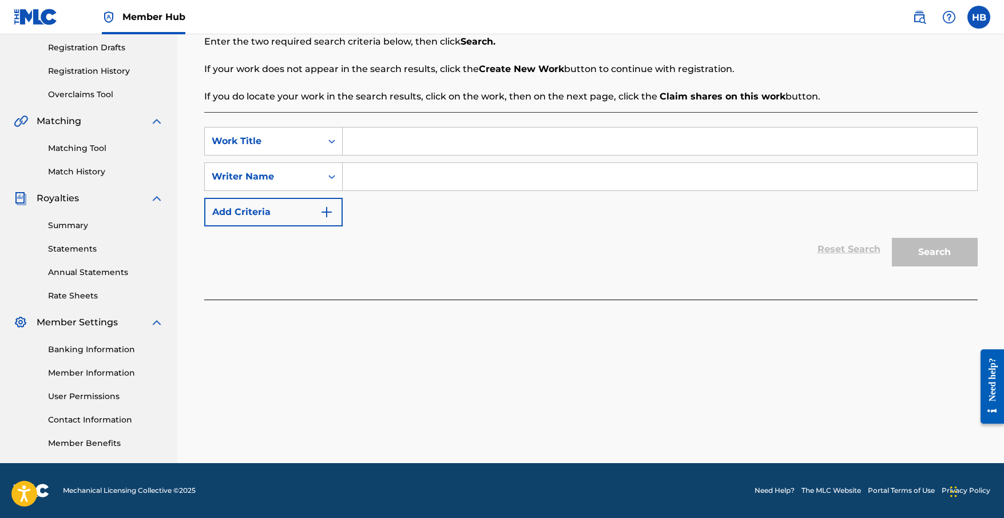
click at [388, 153] on input "Search Form" at bounding box center [660, 141] width 634 height 27
type input "Song For [PERSON_NAME]"
click at [396, 178] on input "Search Form" at bounding box center [660, 176] width 634 height 27
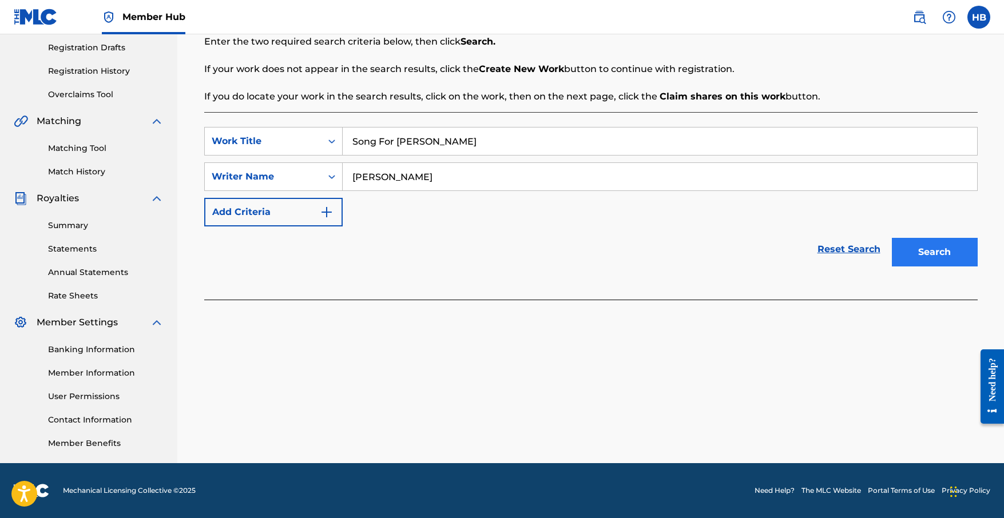
type input "[PERSON_NAME]"
click at [934, 250] on button "Search" at bounding box center [935, 252] width 86 height 29
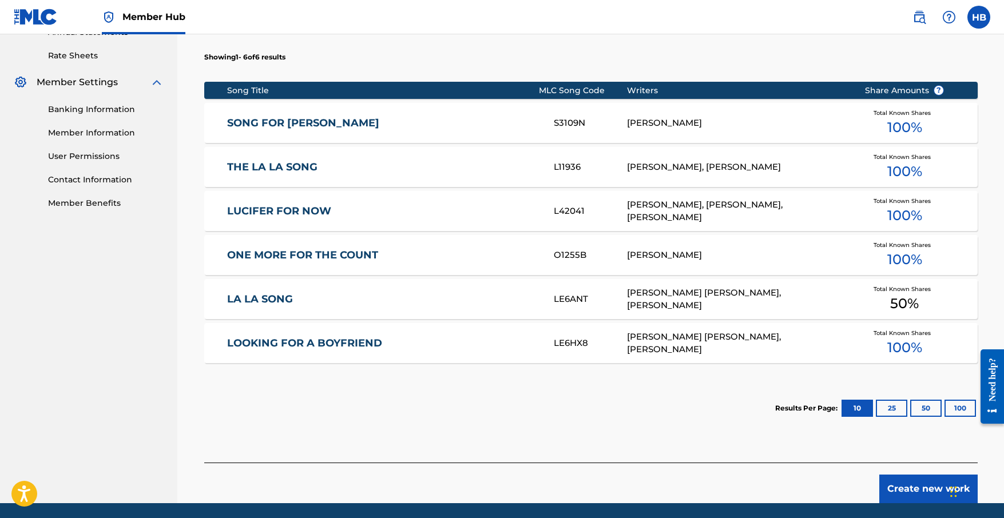
scroll to position [471, 0]
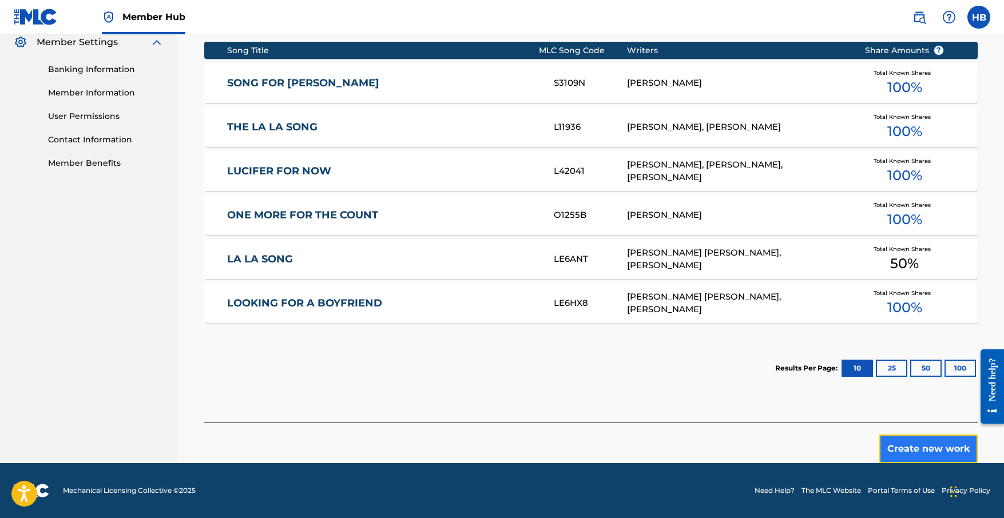
click at [930, 444] on button "Create new work" at bounding box center [928, 449] width 98 height 29
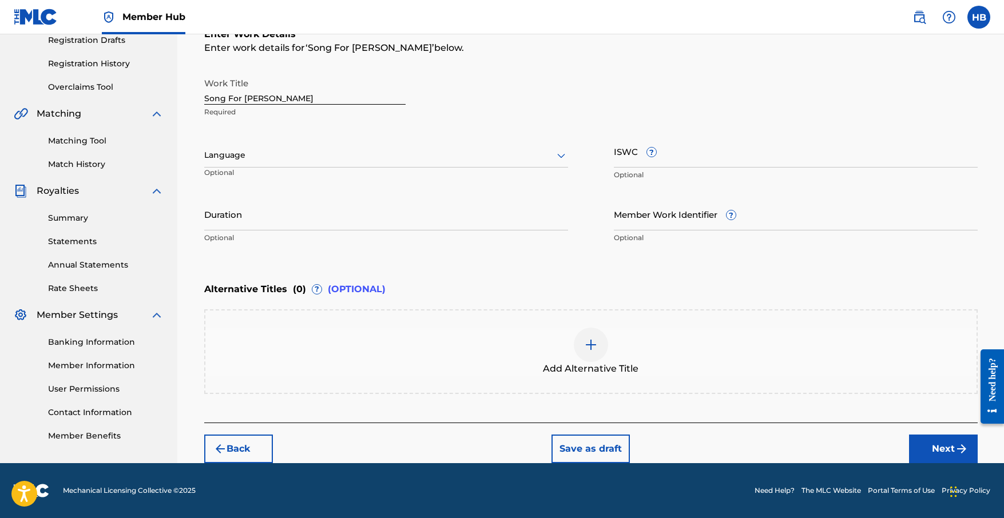
scroll to position [198, 0]
click at [319, 223] on input "Duration" at bounding box center [386, 214] width 364 height 33
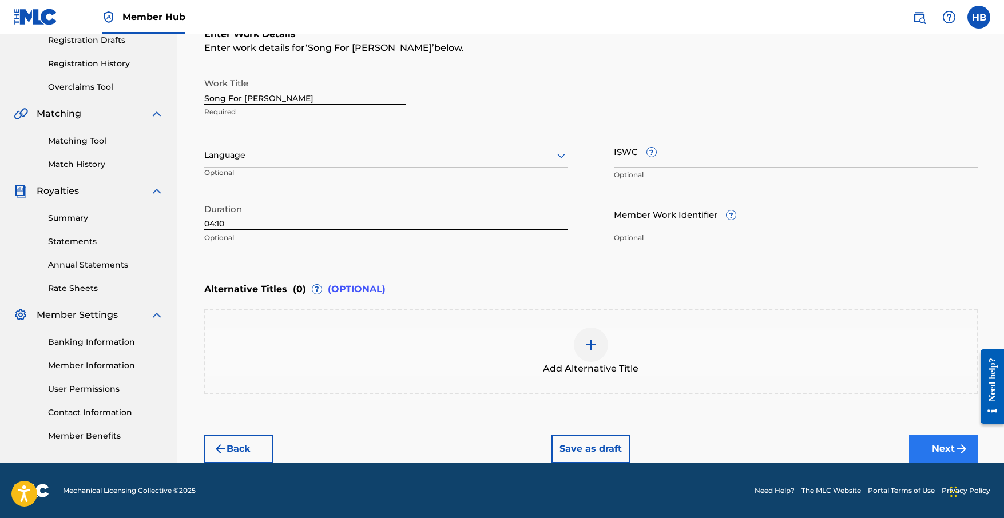
type input "04:10"
click at [943, 440] on button "Next" at bounding box center [943, 449] width 69 height 29
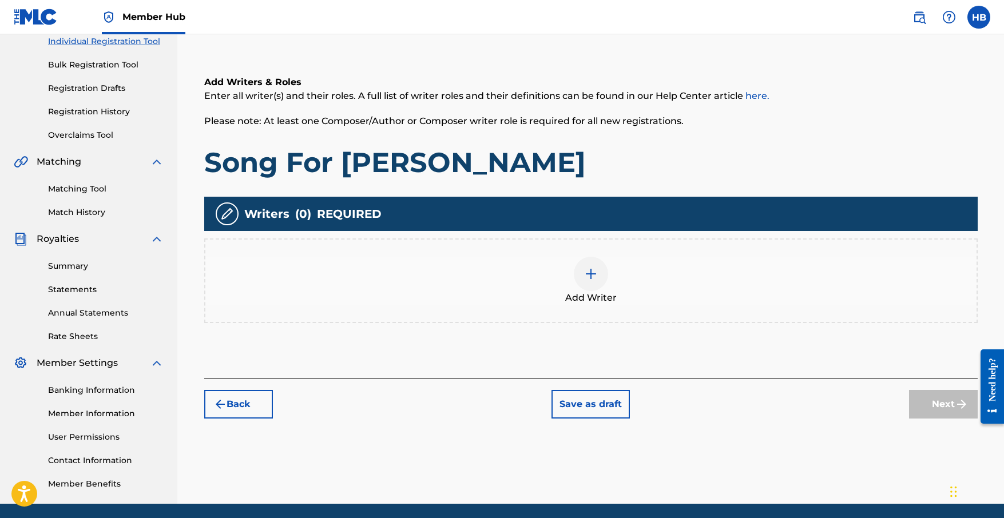
scroll to position [191, 0]
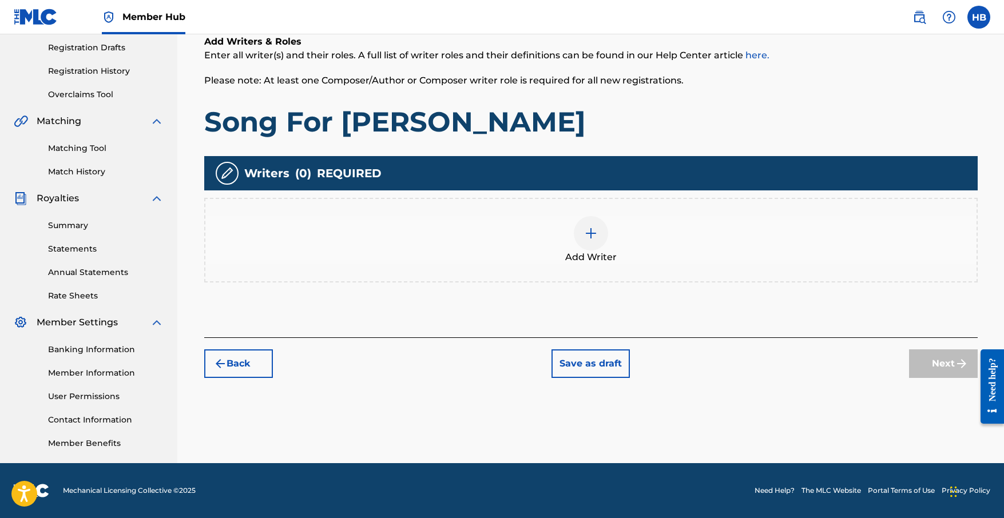
click at [598, 235] on div at bounding box center [591, 233] width 34 height 34
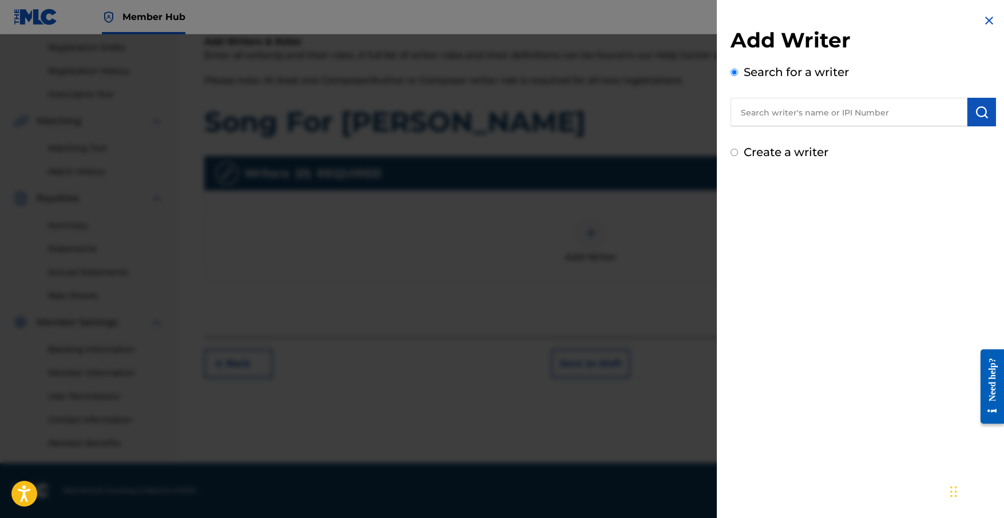
click at [800, 109] on input "text" at bounding box center [848, 112] width 237 height 29
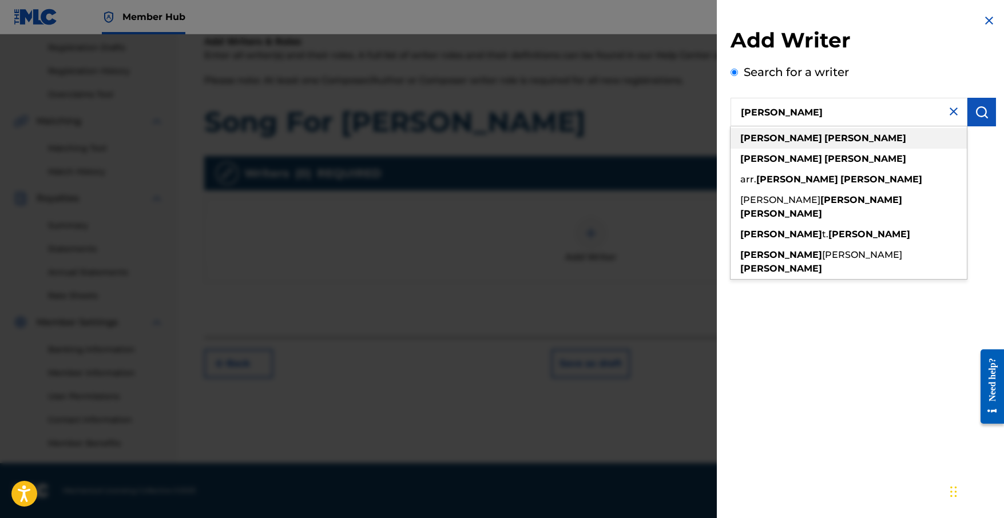
click at [824, 140] on strong "[PERSON_NAME]" at bounding box center [865, 138] width 82 height 11
type input "[PERSON_NAME]"
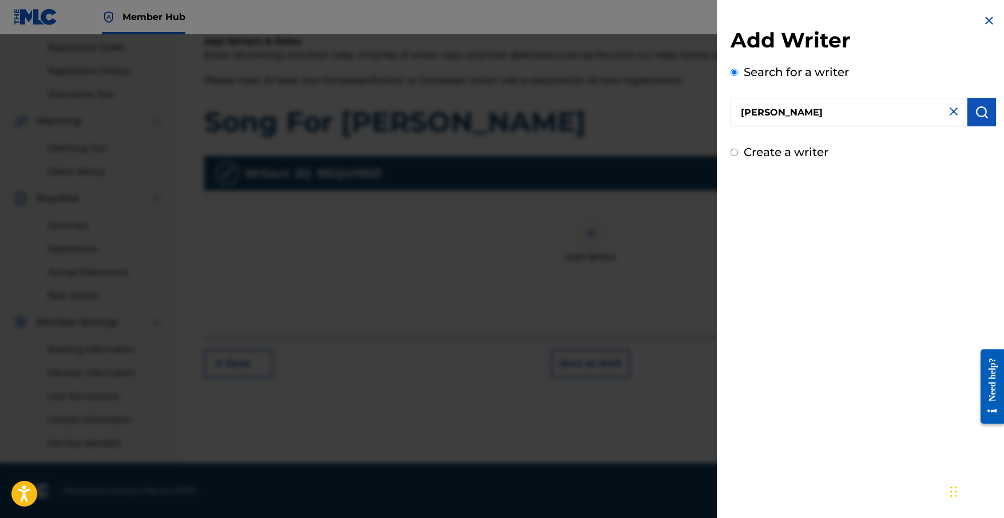
click at [735, 150] on input "Create a writer" at bounding box center [733, 152] width 7 height 7
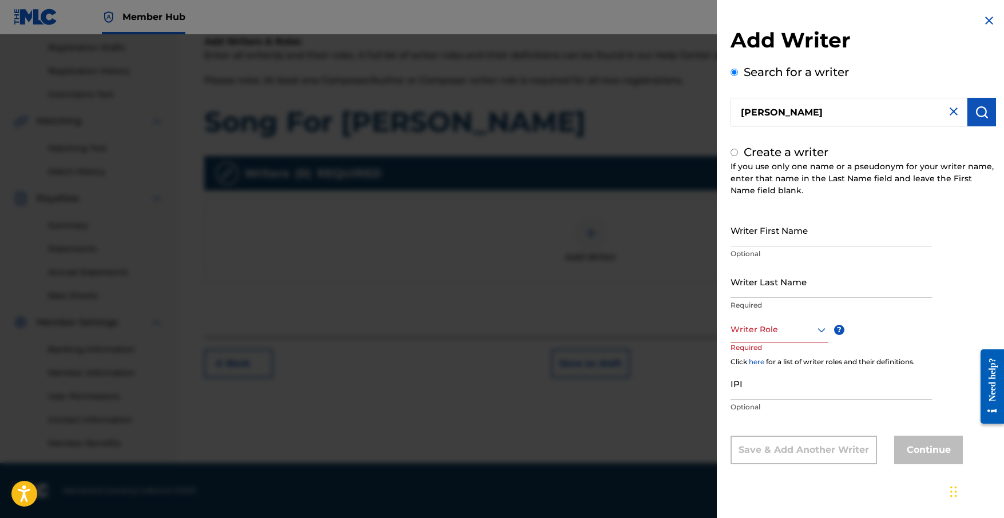
radio input "false"
radio input "true"
click at [800, 236] on input "Writer First Name" at bounding box center [830, 230] width 201 height 33
type input "[PERSON_NAME]"
click at [793, 283] on input "Writer Last Name" at bounding box center [830, 281] width 201 height 33
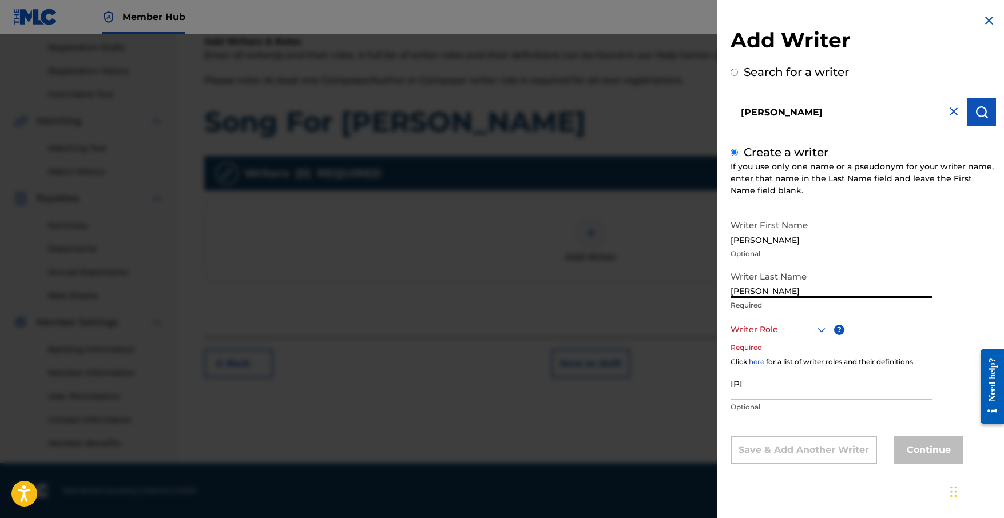
type input "[PERSON_NAME]"
click at [782, 331] on div at bounding box center [779, 330] width 98 height 14
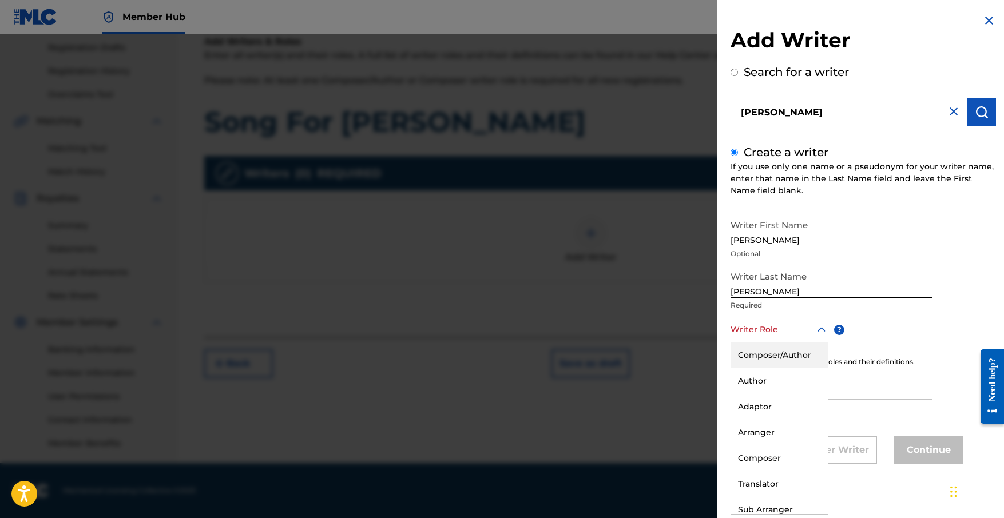
click at [782, 350] on div "Composer/Author" at bounding box center [779, 356] width 97 height 26
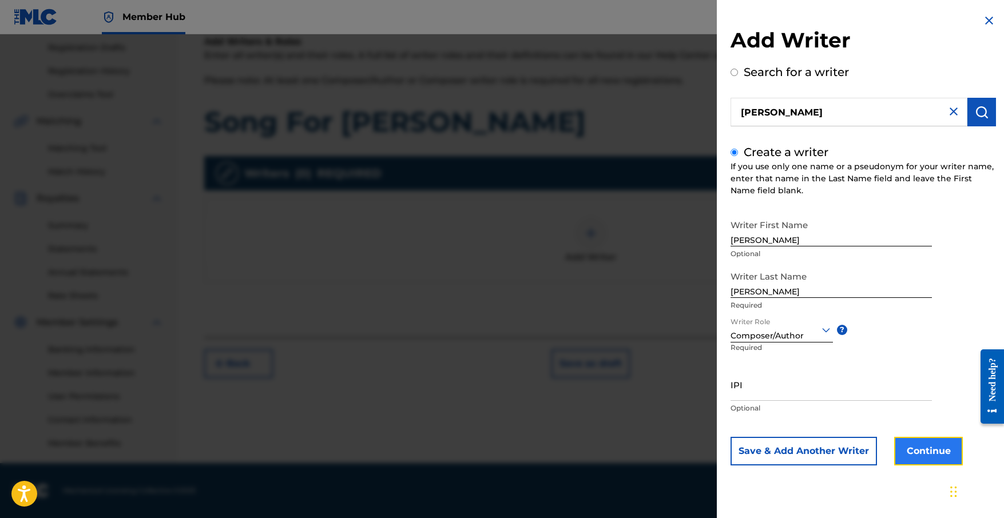
click at [933, 463] on button "Continue" at bounding box center [928, 451] width 69 height 29
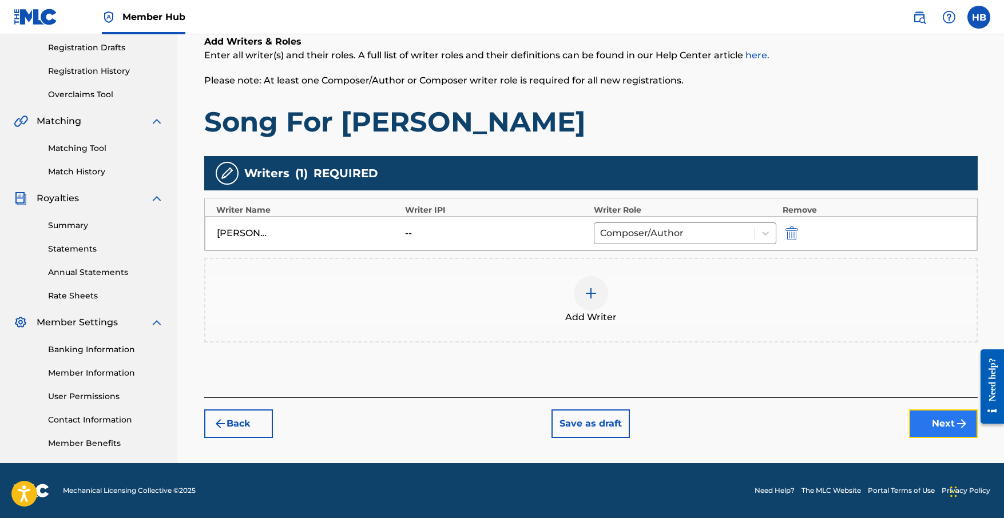
click at [930, 417] on button "Next" at bounding box center [943, 423] width 69 height 29
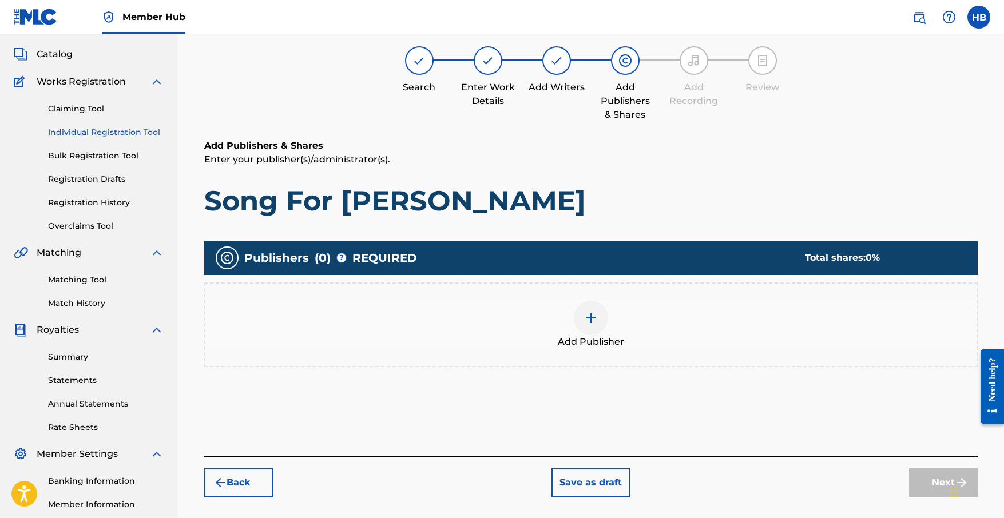
scroll to position [51, 0]
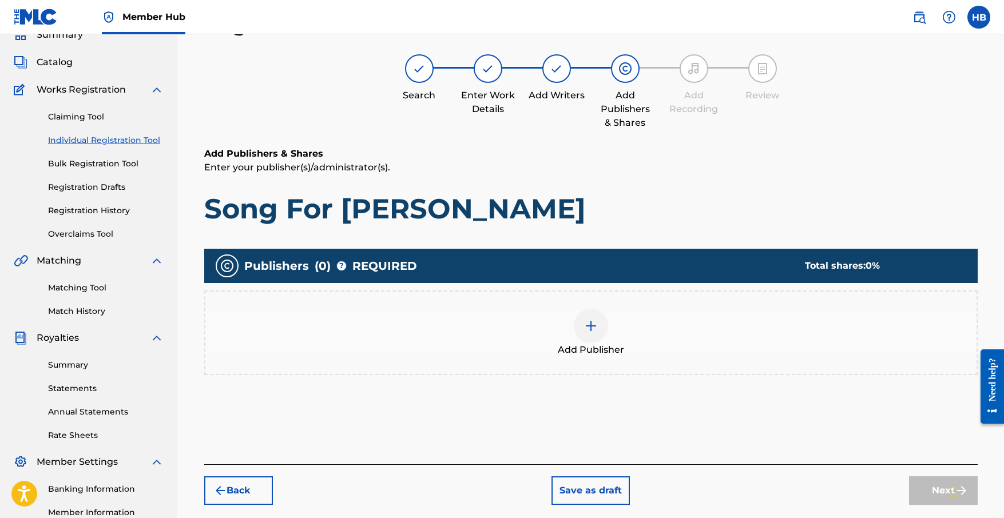
click at [589, 330] on img at bounding box center [591, 326] width 14 height 14
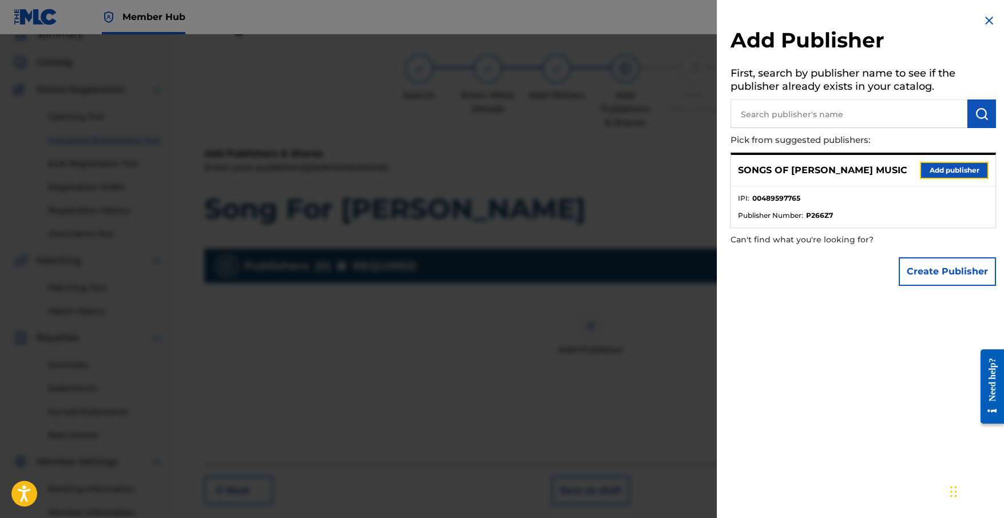
click at [963, 173] on button "Add publisher" at bounding box center [954, 170] width 69 height 17
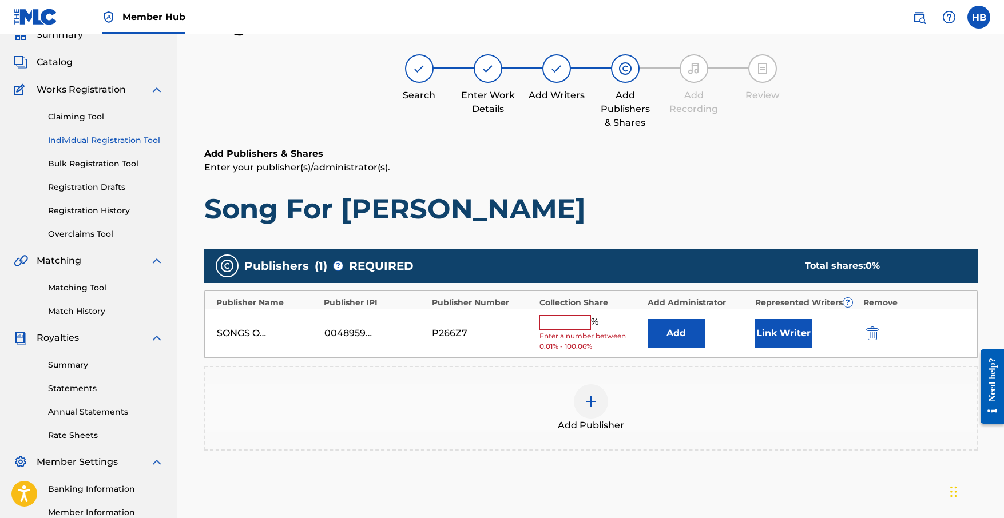
click at [574, 324] on input "text" at bounding box center [564, 322] width 51 height 15
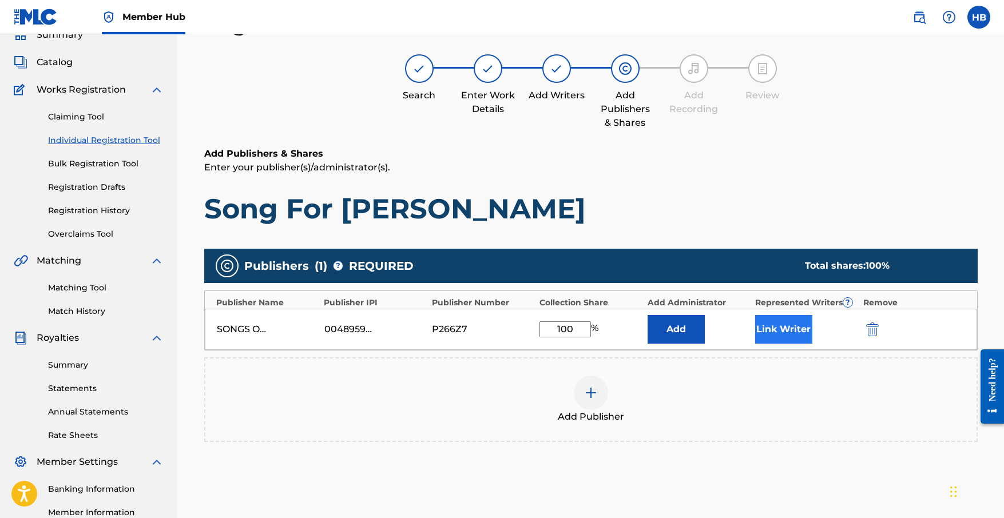
type input "100"
click at [785, 335] on button "Link Writer" at bounding box center [783, 329] width 57 height 29
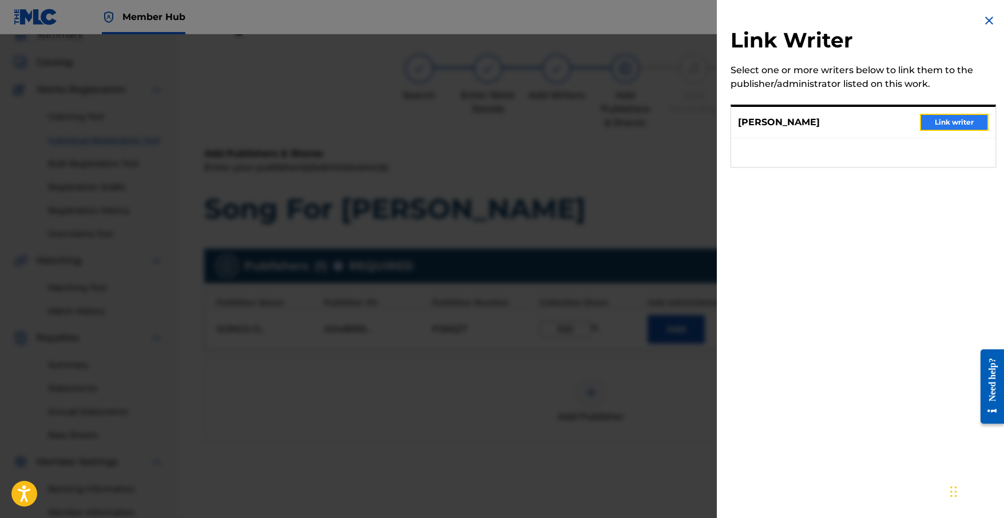
click at [957, 124] on button "Link writer" at bounding box center [954, 122] width 69 height 17
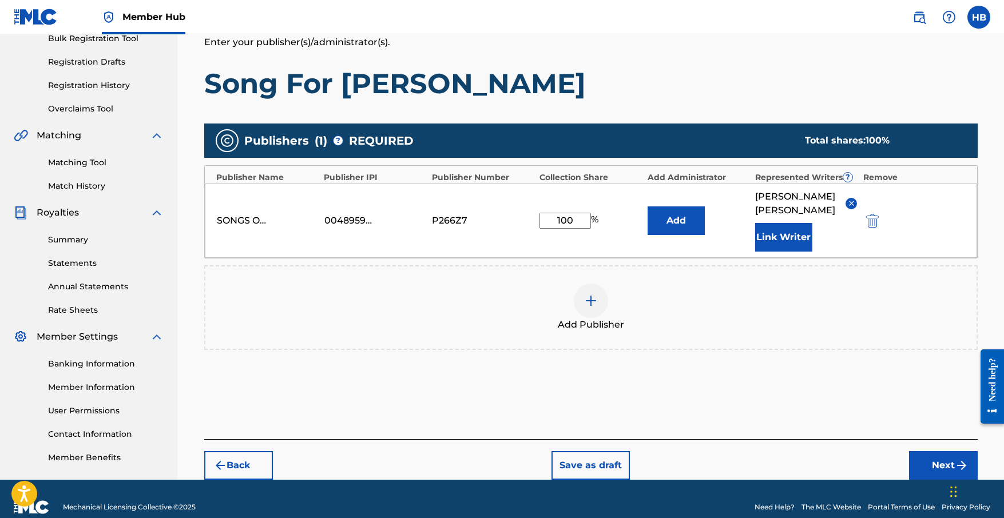
scroll to position [191, 0]
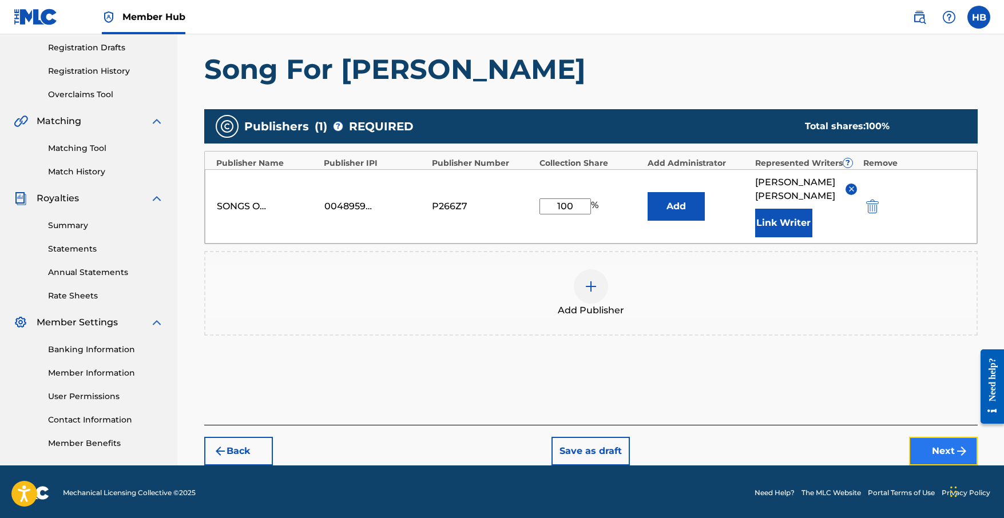
click at [950, 440] on button "Next" at bounding box center [943, 451] width 69 height 29
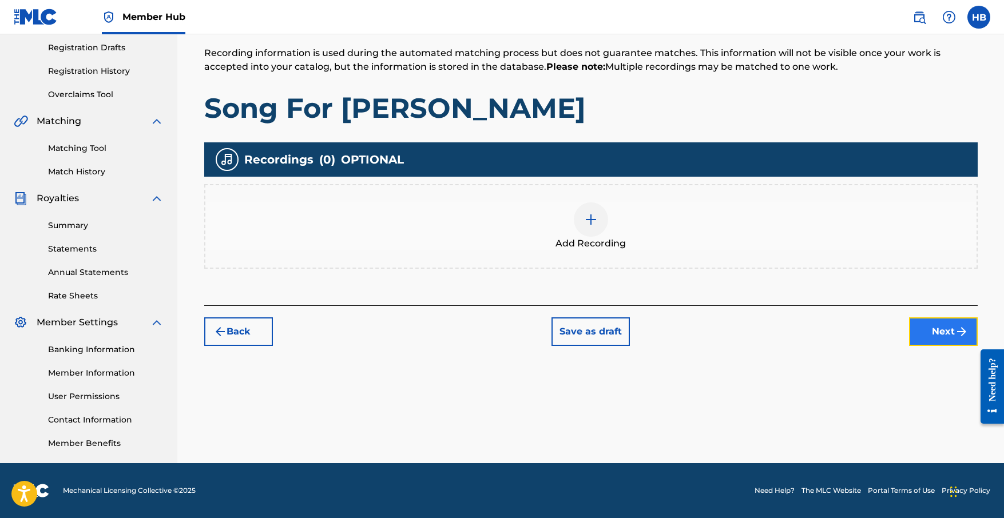
click at [924, 339] on button "Next" at bounding box center [943, 331] width 69 height 29
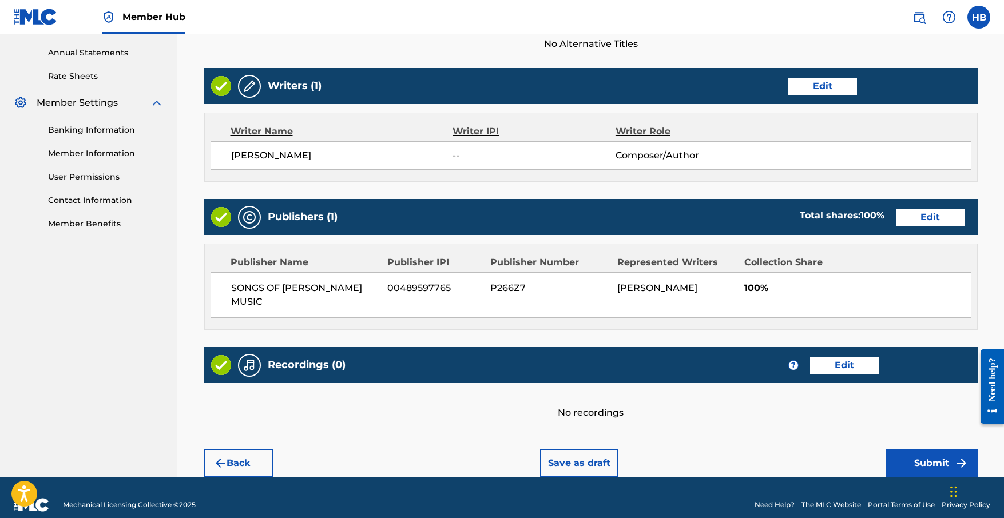
scroll to position [411, 0]
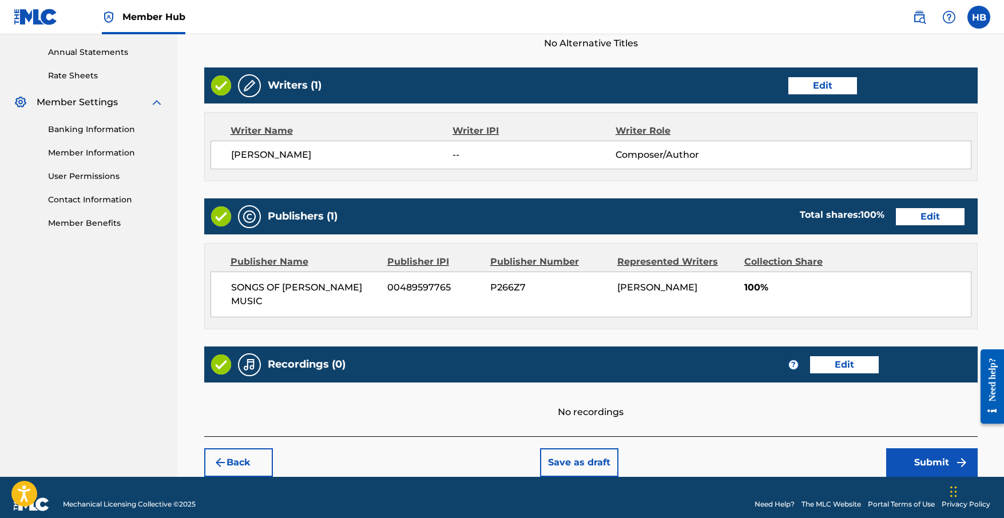
click at [586, 404] on div "No recordings" at bounding box center [590, 401] width 773 height 37
click at [590, 393] on div "No recordings" at bounding box center [590, 401] width 773 height 37
click at [829, 356] on button "Edit" at bounding box center [844, 364] width 69 height 17
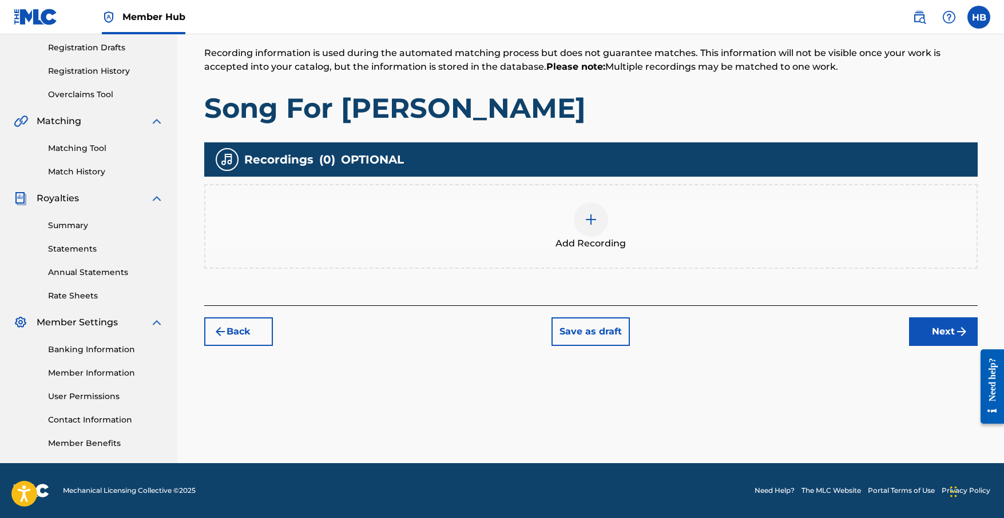
scroll to position [191, 0]
click at [589, 218] on img at bounding box center [591, 220] width 14 height 14
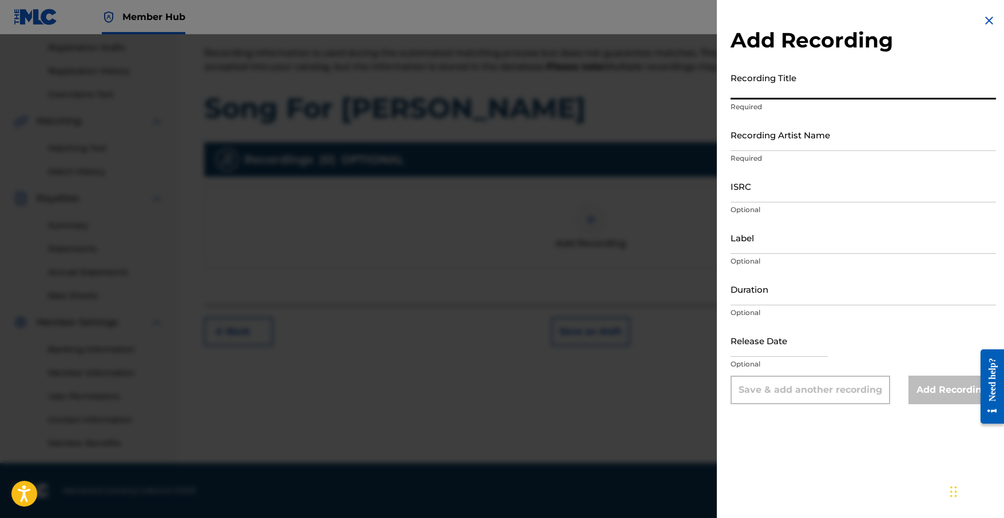
click at [821, 90] on input "Recording Title" at bounding box center [862, 83] width 265 height 33
type input "Song For [PERSON_NAME]"
click at [806, 186] on input "ISRC" at bounding box center [862, 186] width 265 height 33
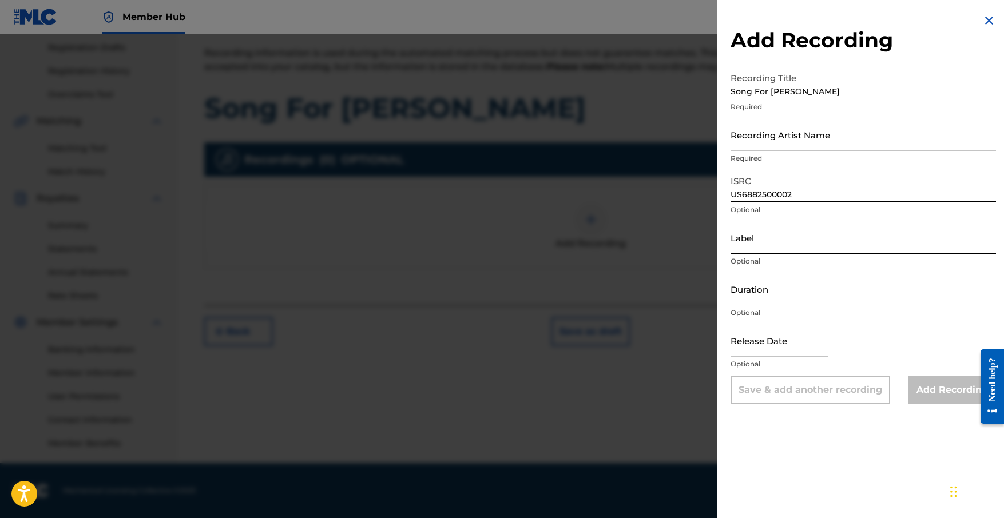
type input "US6882500002"
click at [838, 237] on input "Label" at bounding box center [862, 237] width 265 height 33
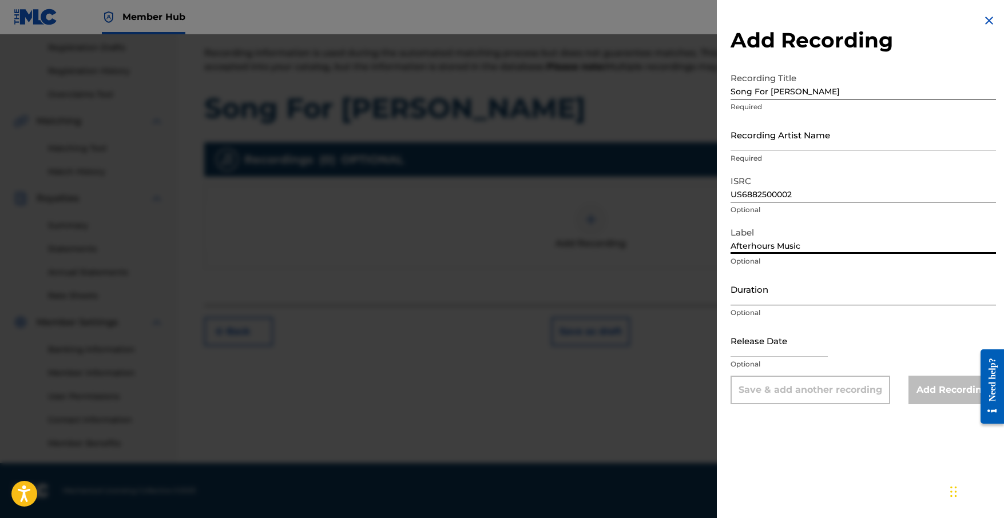
type input "Afterhours Music"
click at [846, 291] on input "Duration" at bounding box center [862, 289] width 265 height 33
type input "04:10"
select select "8"
select select "2025"
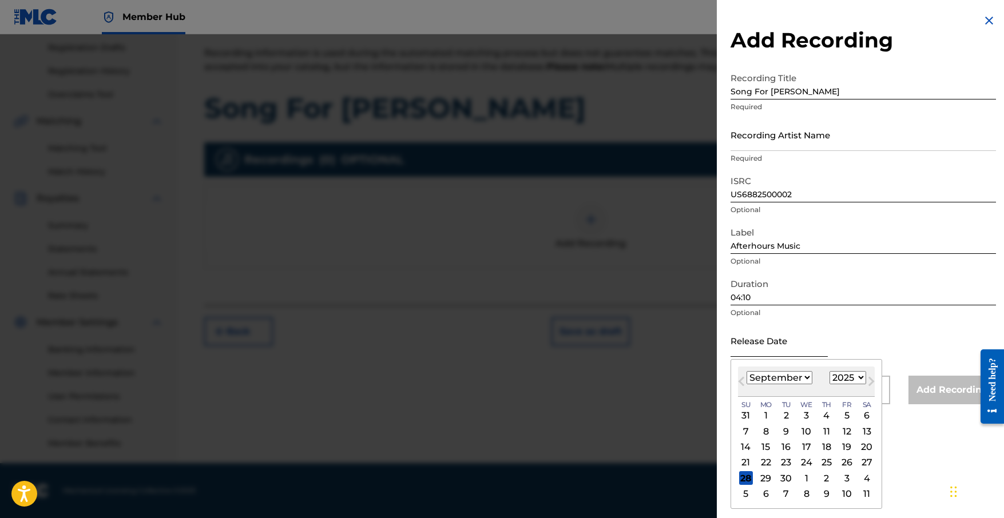
click at [799, 344] on input "text" at bounding box center [778, 340] width 97 height 33
click at [858, 379] on select "1899 1900 1901 1902 1903 1904 1905 1906 1907 1908 1909 1910 1911 1912 1913 1914…" at bounding box center [847, 377] width 37 height 13
click at [845, 494] on div "10" at bounding box center [847, 494] width 14 height 14
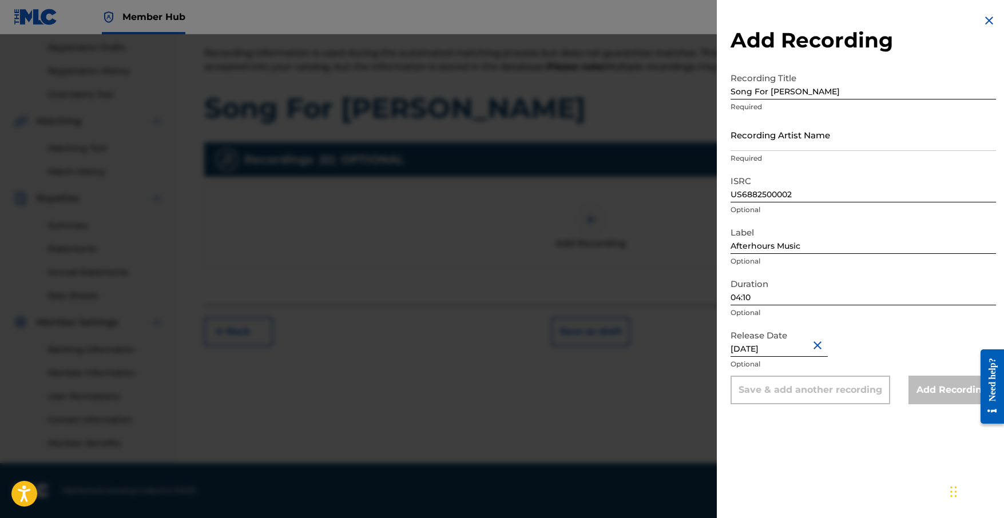
type input "[DATE]"
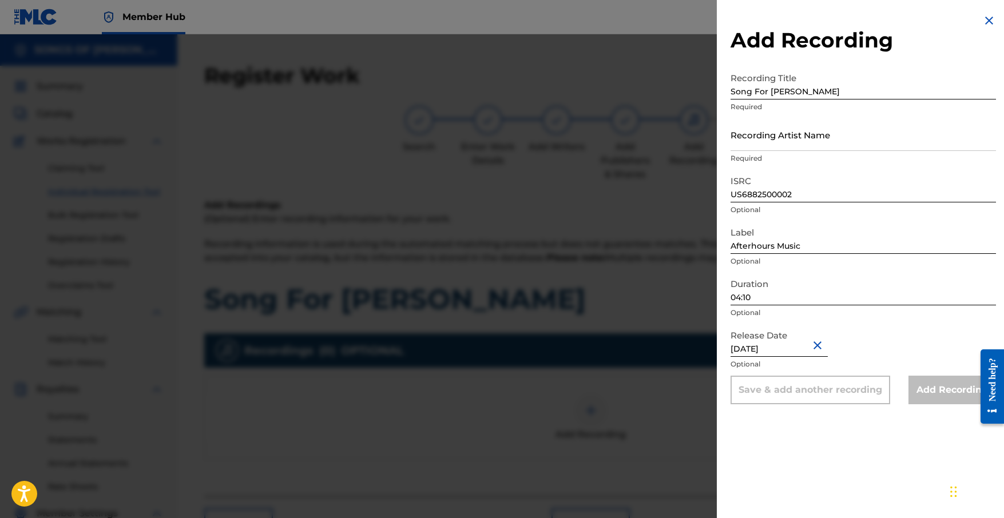
click at [834, 271] on div "Label Afterhours Music Optional" at bounding box center [862, 246] width 265 height 51
click at [878, 316] on p "Optional" at bounding box center [862, 313] width 265 height 10
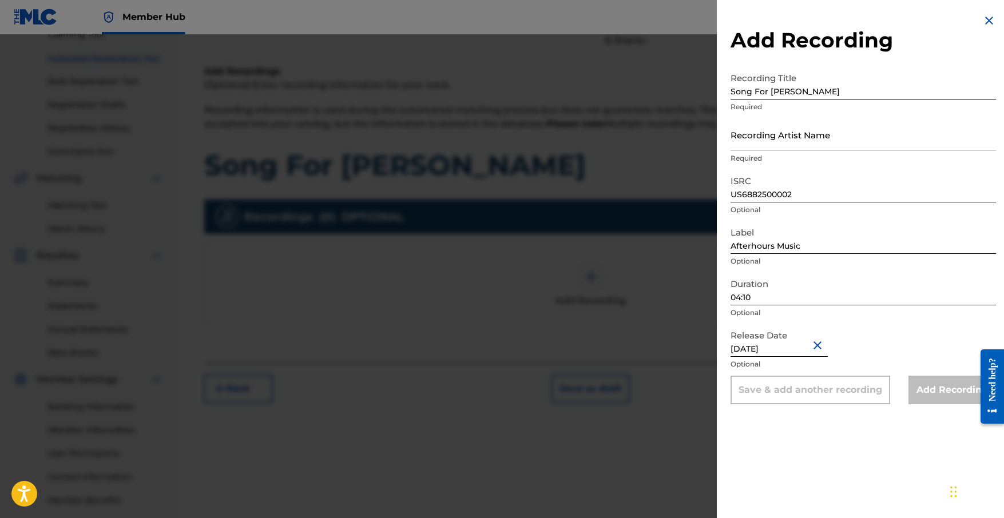
scroll to position [191, 0]
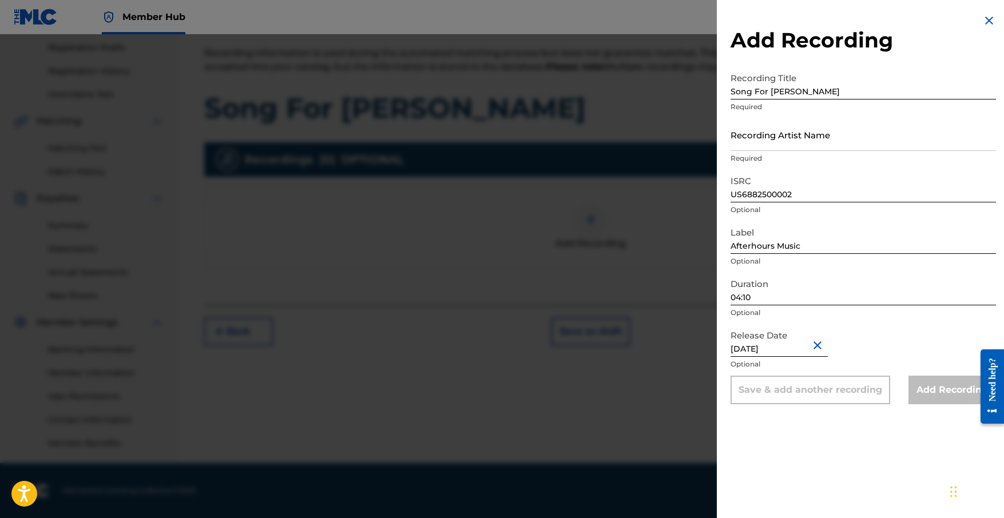
click at [879, 88] on input "Song For [PERSON_NAME]" at bounding box center [862, 83] width 265 height 33
click at [680, 189] on div at bounding box center [502, 293] width 1004 height 518
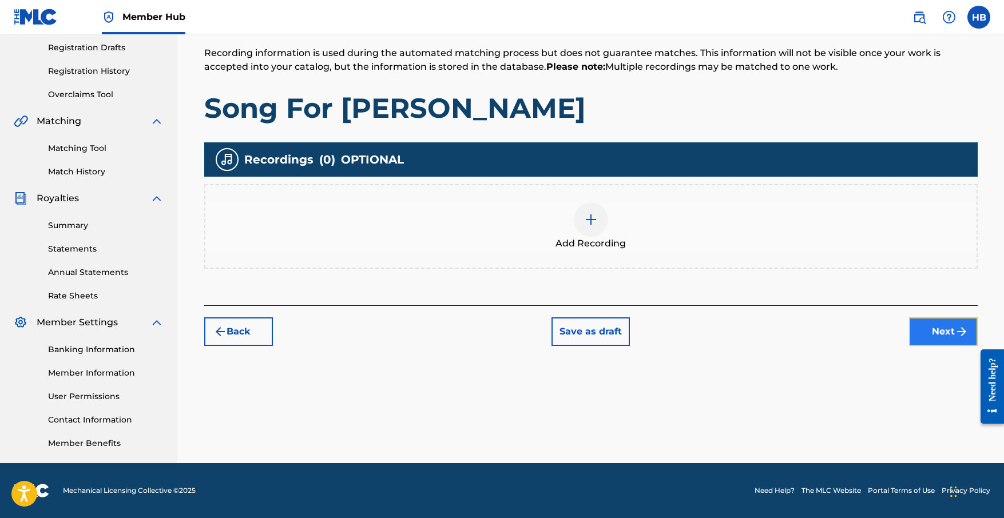
click at [942, 329] on button "Next" at bounding box center [943, 331] width 69 height 29
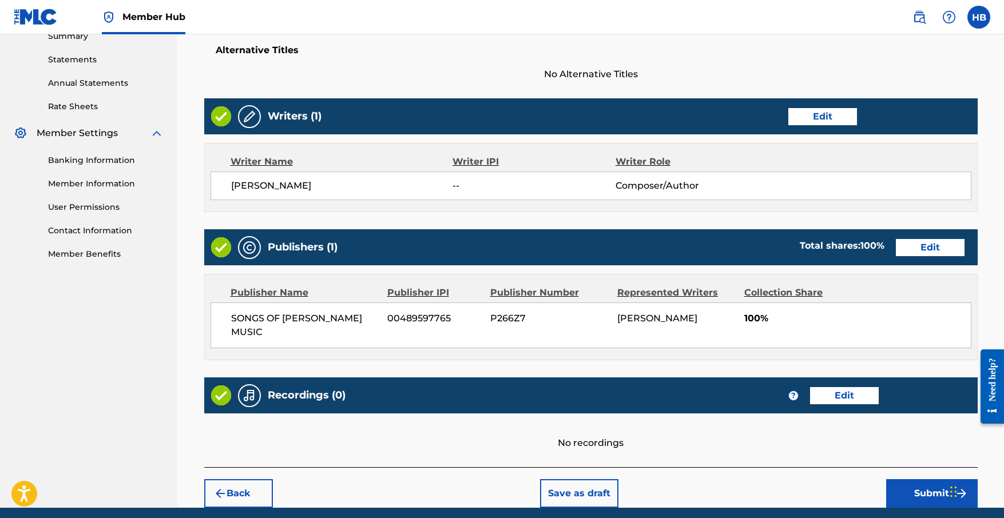
scroll to position [411, 0]
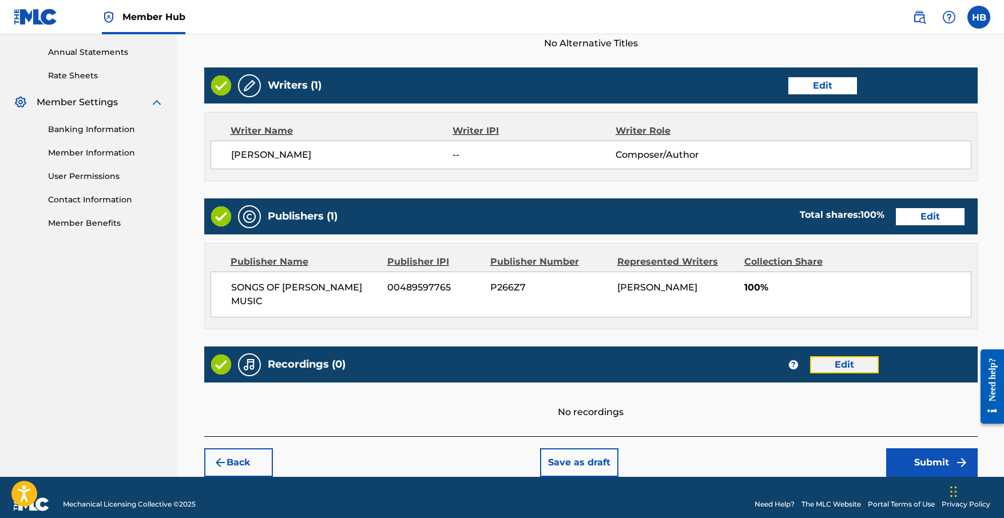
click at [848, 356] on button "Edit" at bounding box center [844, 364] width 69 height 17
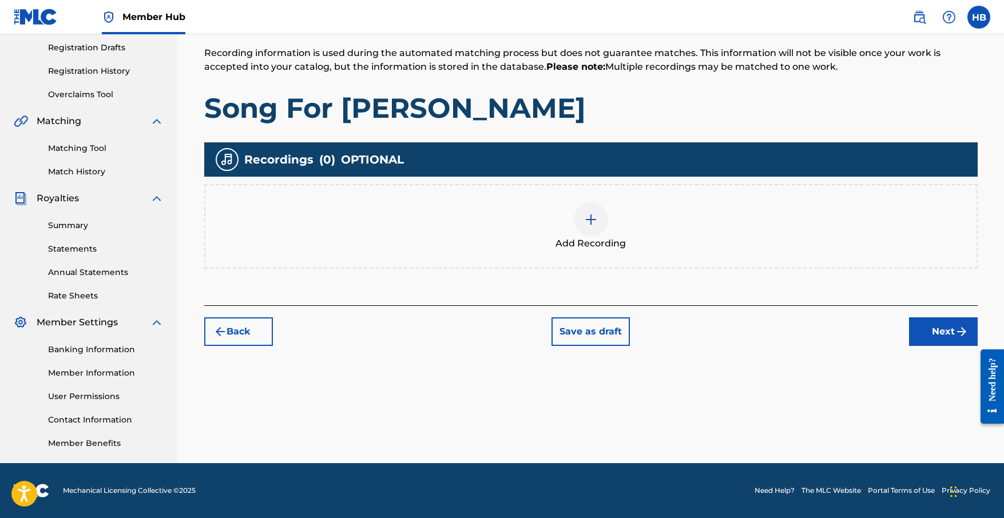
scroll to position [191, 0]
click at [596, 220] on img at bounding box center [591, 220] width 14 height 14
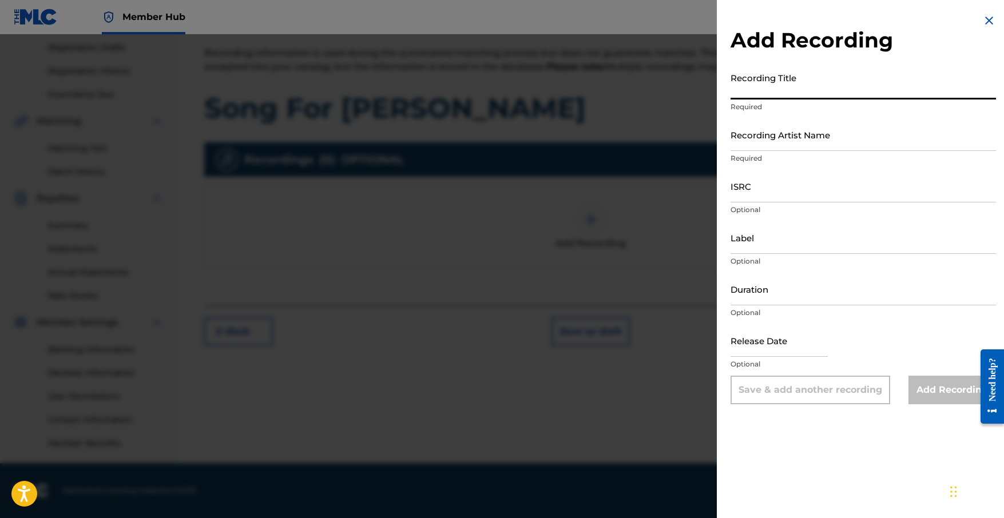
click at [803, 90] on input "Recording Title" at bounding box center [862, 83] width 265 height 33
type input "SONG FOR [PERSON_NAME]"
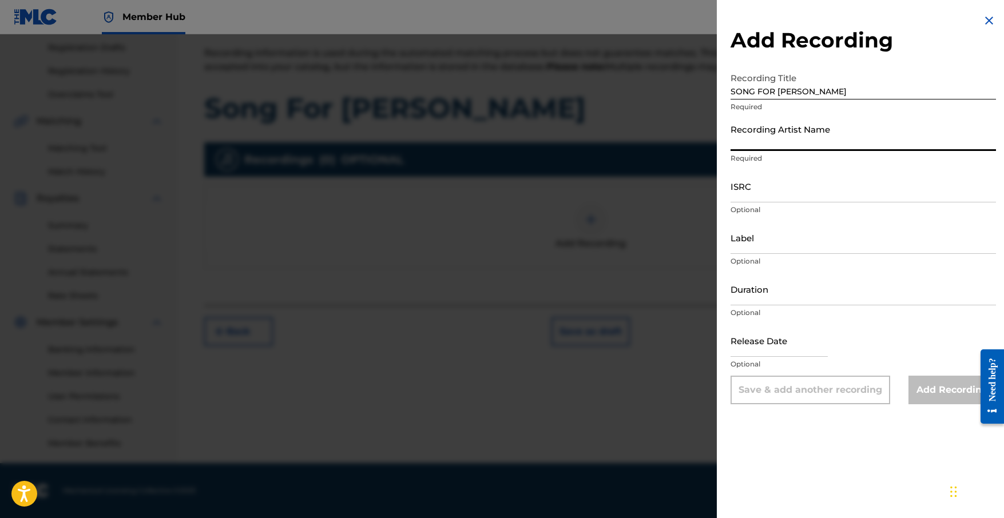
click at [805, 141] on input "Recording Artist Name" at bounding box center [862, 134] width 265 height 33
type input "[PERSON_NAME]"
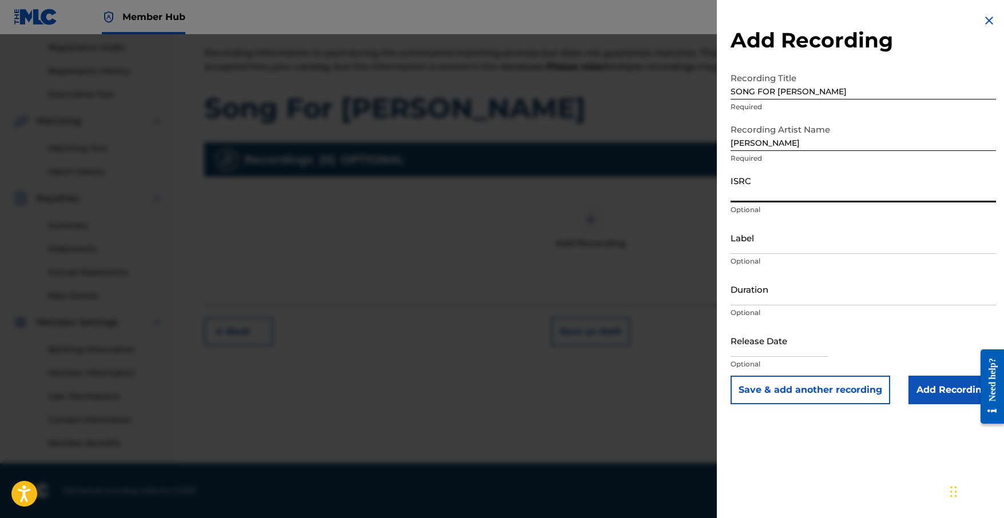
click at [809, 193] on input "ISRC" at bounding box center [862, 186] width 265 height 33
type input "US6882500002"
click at [824, 244] on input "Label" at bounding box center [862, 237] width 265 height 33
type input "Afterhours Music"
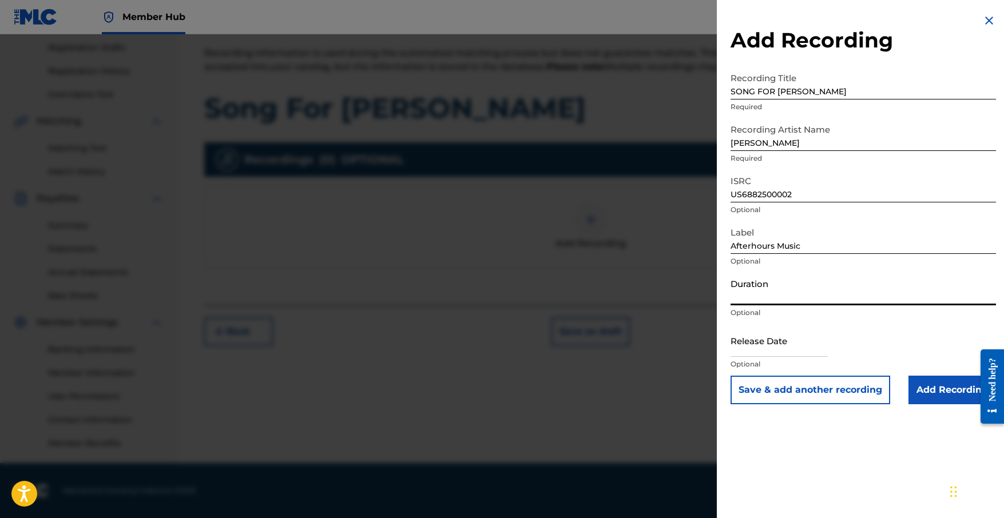
click at [825, 292] on input "Duration" at bounding box center [862, 289] width 265 height 33
type input "04:10"
select select "8"
select select "2025"
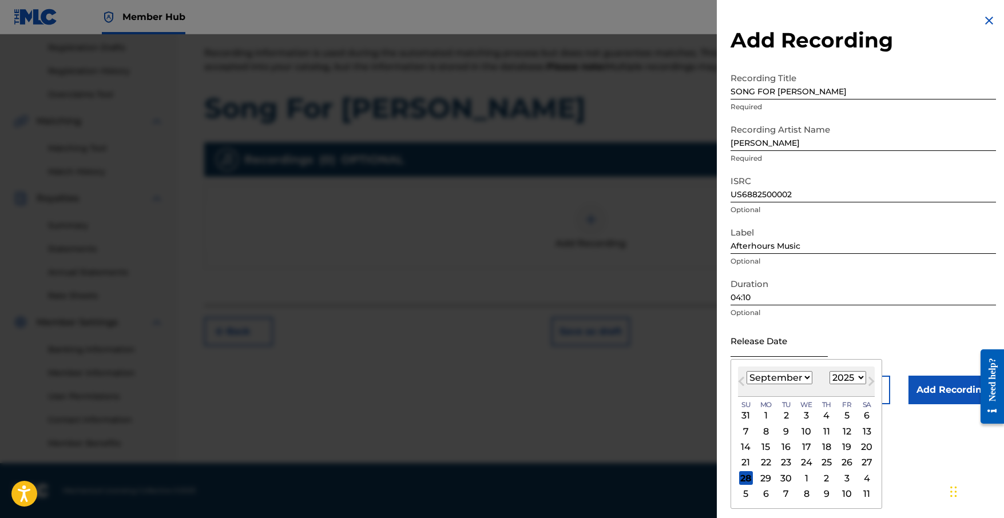
click at [782, 353] on input "text" at bounding box center [778, 340] width 97 height 33
type input "09"
drag, startPoint x: 845, startPoint y: 490, endPoint x: 845, endPoint y: 433, distance: 56.6
click at [845, 482] on div "31 1 2 3 4 5 6 7 8 9 10 11 12 13 14 15 16 17 18 19 20 21 22 23 24 25 26 27 28 2…" at bounding box center [806, 455] width 137 height 94
click at [843, 491] on div "10" at bounding box center [847, 494] width 14 height 14
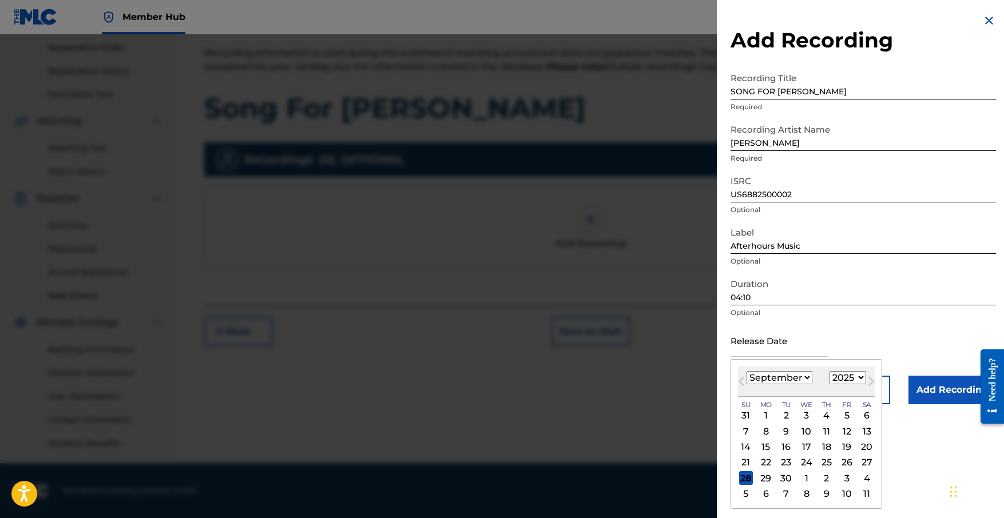
type input "[DATE]"
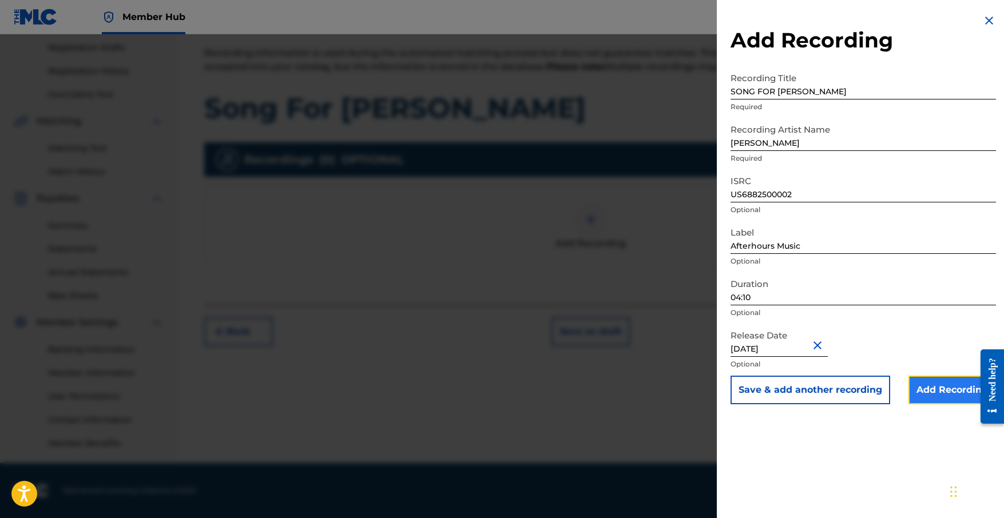
click at [955, 396] on input "Add Recording" at bounding box center [952, 390] width 88 height 29
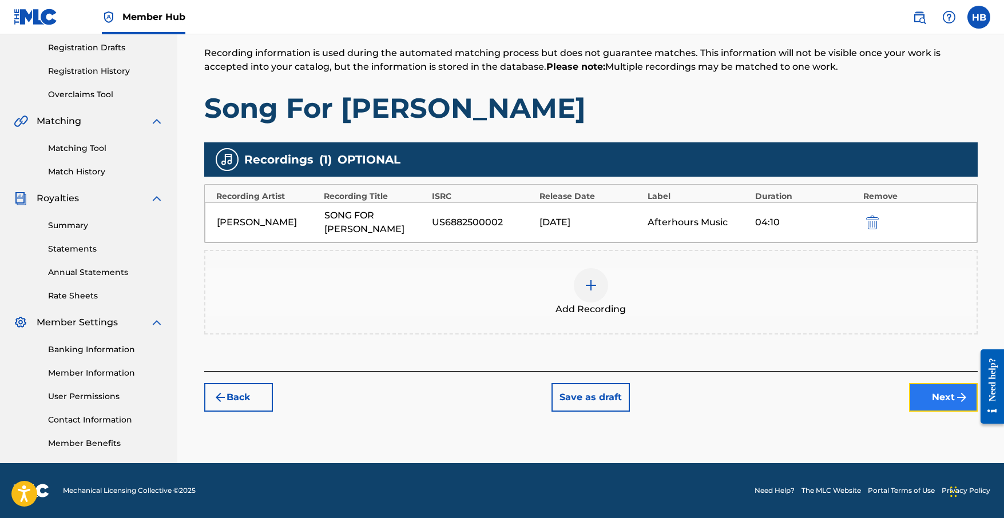
click at [955, 395] on img "submit" at bounding box center [962, 398] width 14 height 14
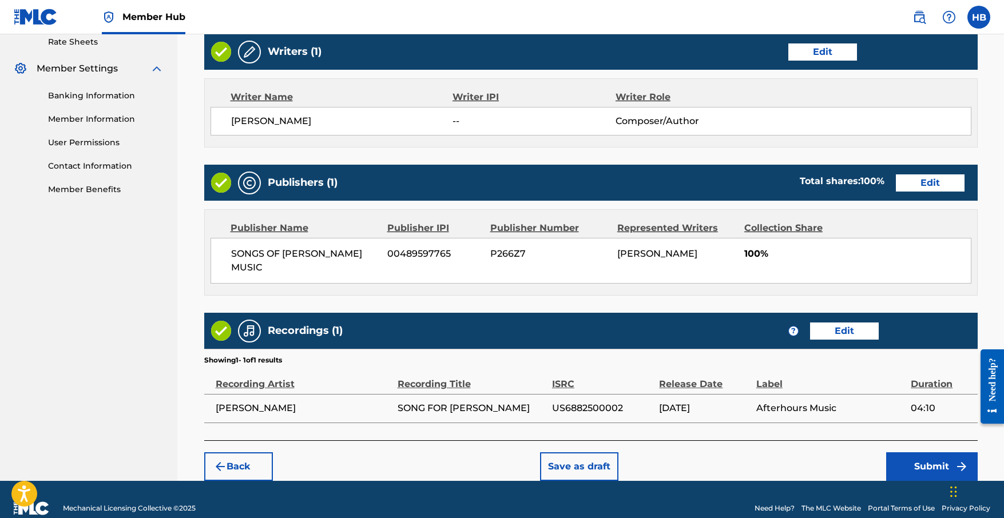
scroll to position [449, 0]
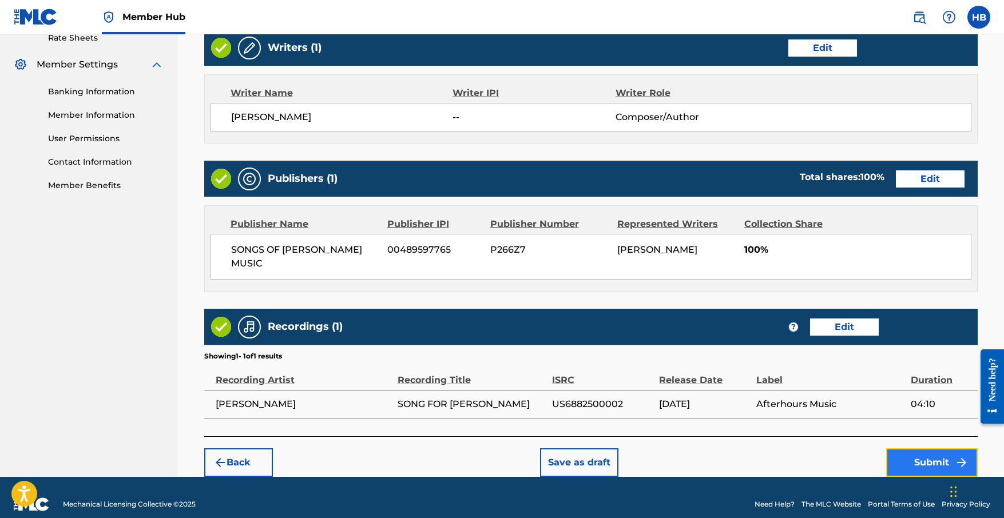
click at [924, 452] on button "Submit" at bounding box center [932, 462] width 92 height 29
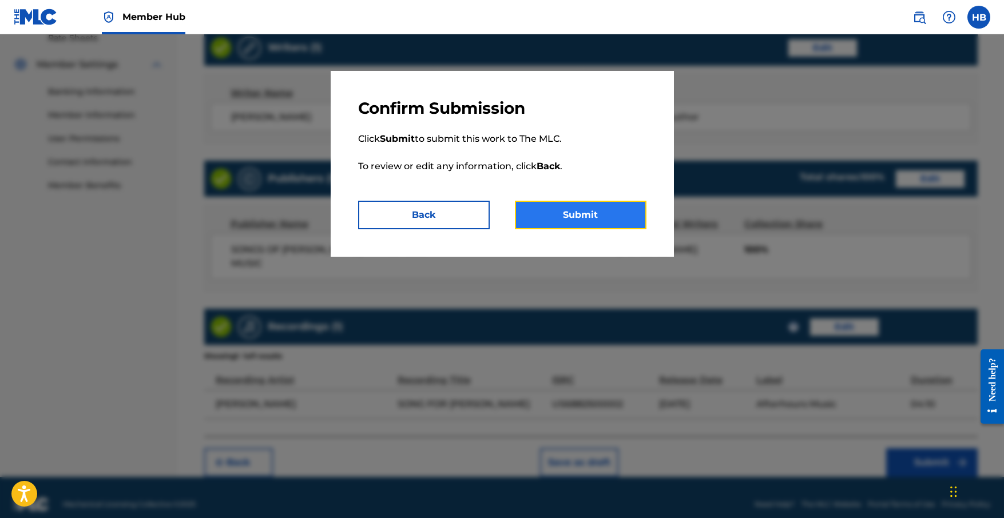
click at [584, 217] on button "Submit" at bounding box center [581, 215] width 132 height 29
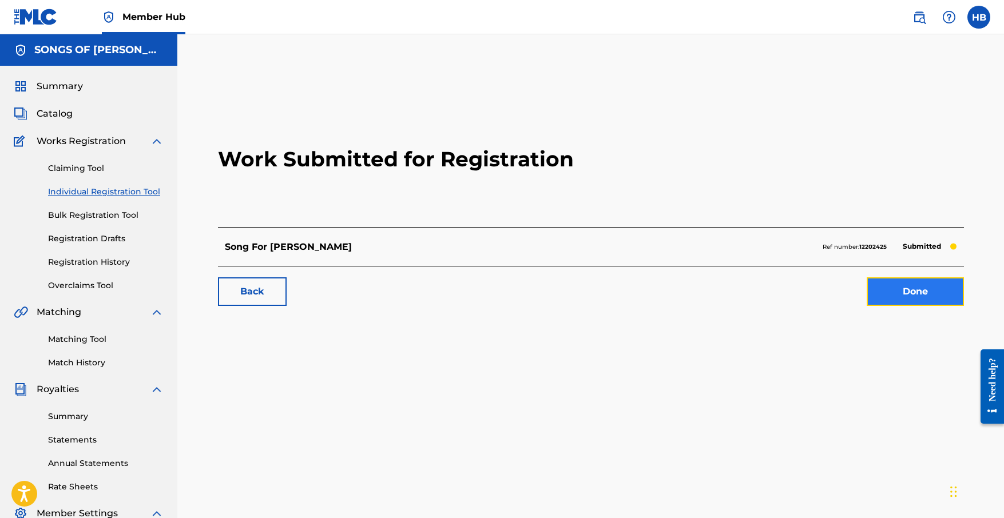
click at [885, 296] on link "Done" at bounding box center [914, 291] width 97 height 29
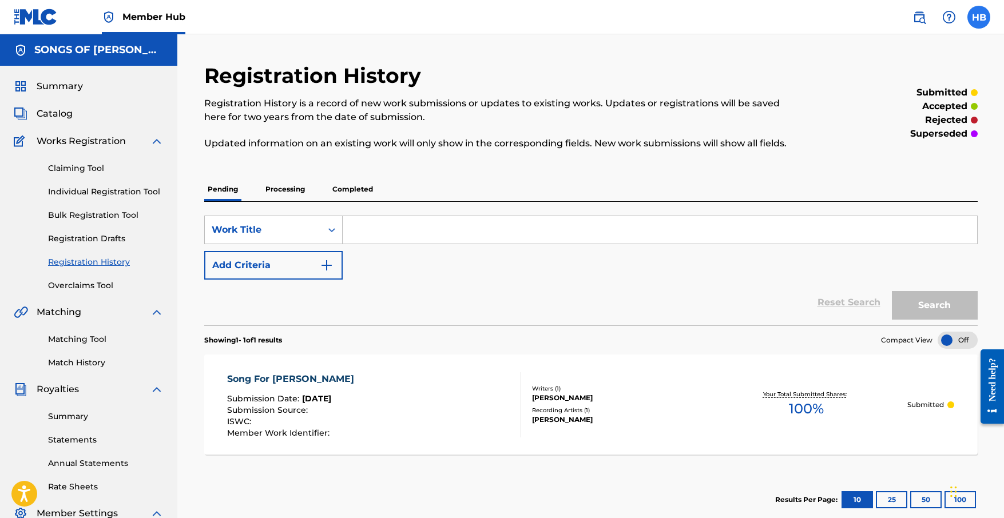
click at [970, 14] on label at bounding box center [978, 17] width 23 height 23
click at [979, 17] on input "HB [PERSON_NAME] [EMAIL_ADDRESS][DOMAIN_NAME] Notification Preferences Profile …" at bounding box center [979, 17] width 0 height 0
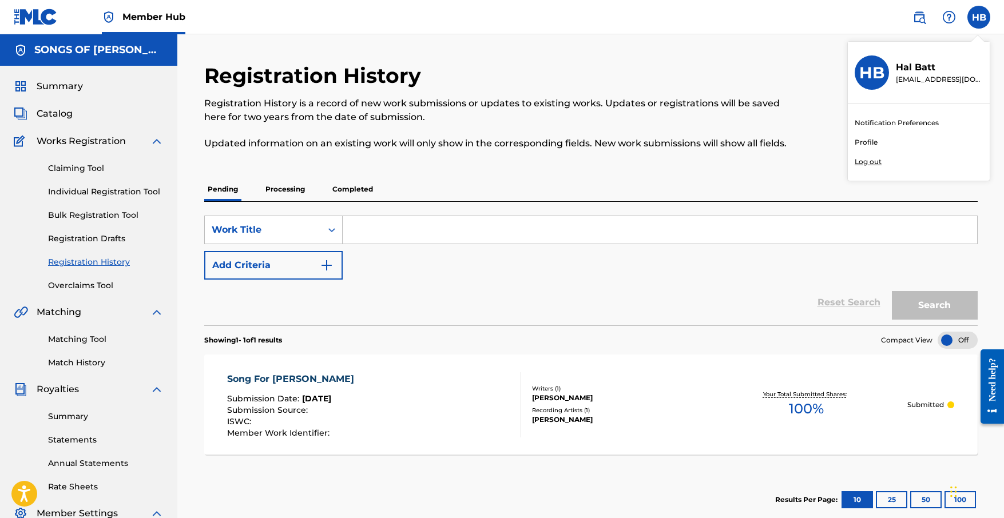
click at [877, 160] on p "Log out" at bounding box center [867, 162] width 27 height 10
click at [979, 17] on input "HB [PERSON_NAME] [EMAIL_ADDRESS][DOMAIN_NAME] Notification Preferences Profile …" at bounding box center [979, 17] width 0 height 0
